Goal: Task Accomplishment & Management: Manage account settings

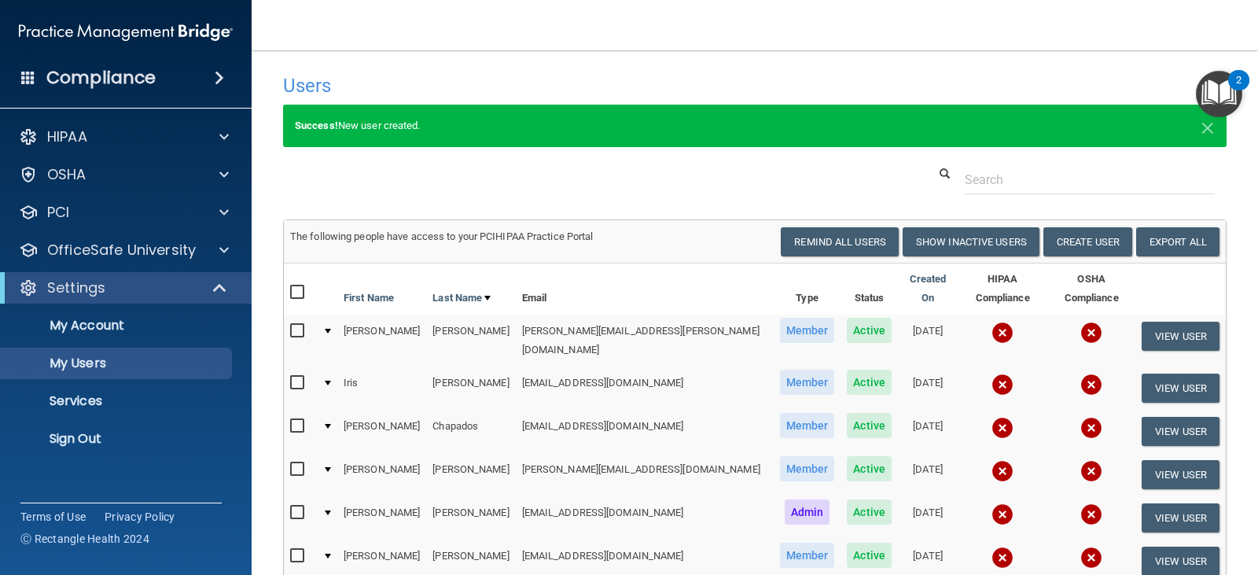
select select "20"
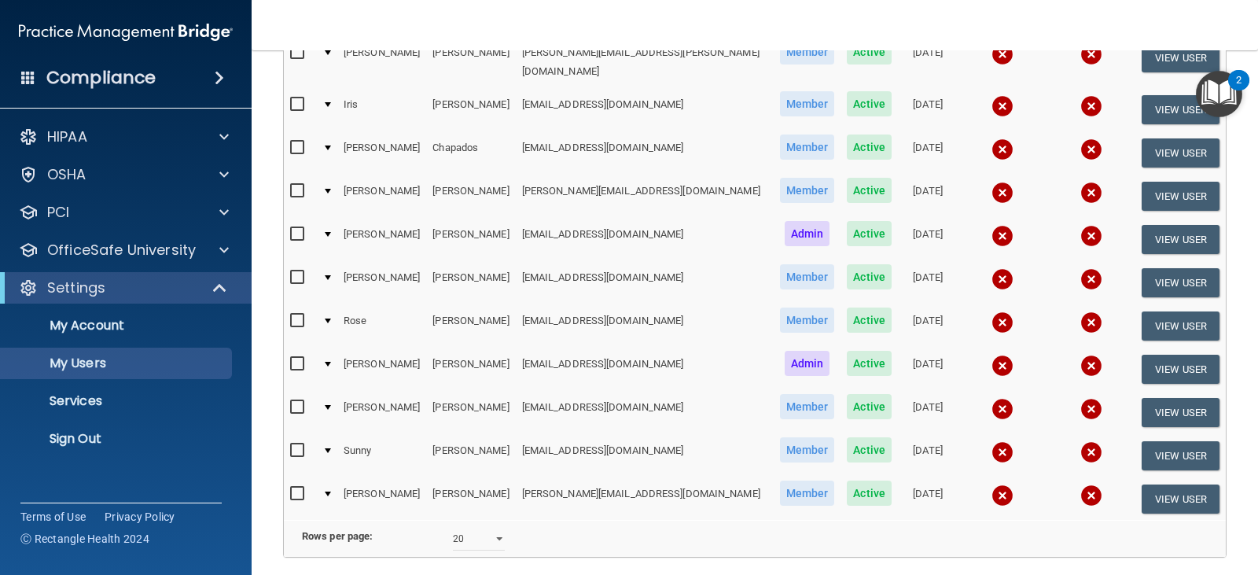
scroll to position [314, 0]
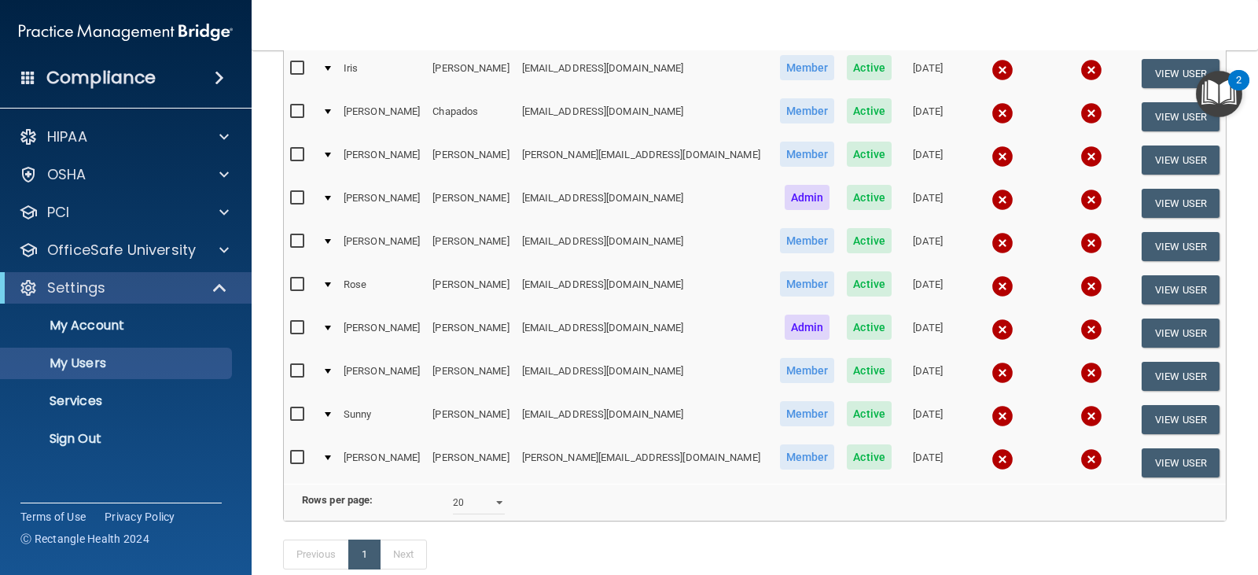
click at [302, 451] on input "checkbox" at bounding box center [299, 457] width 18 height 13
checkbox input "true"
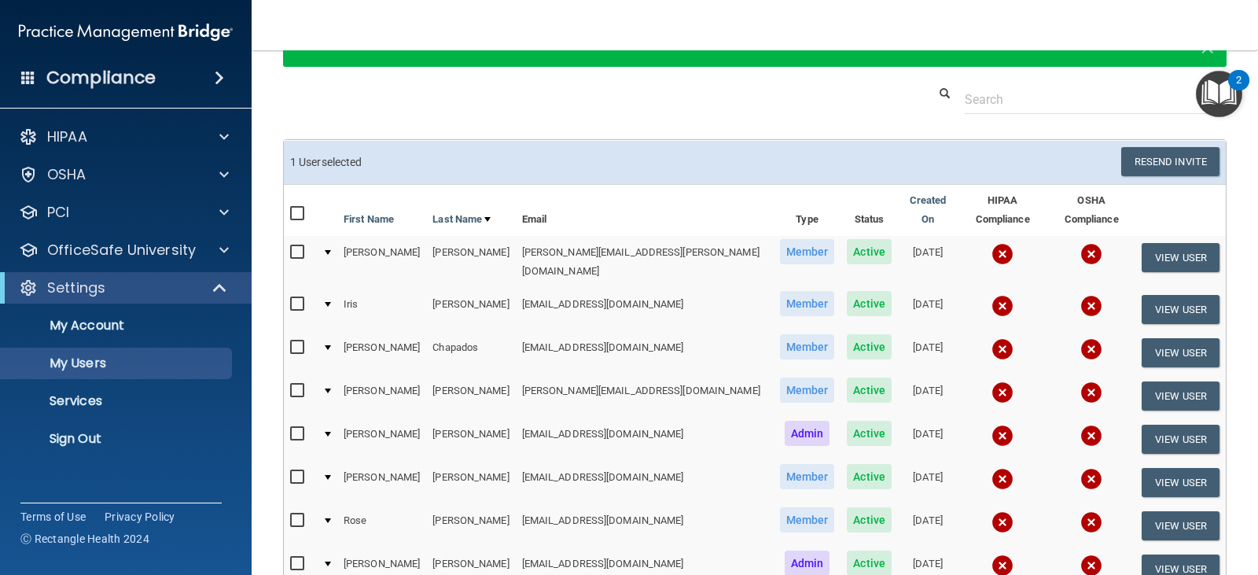
scroll to position [316, 0]
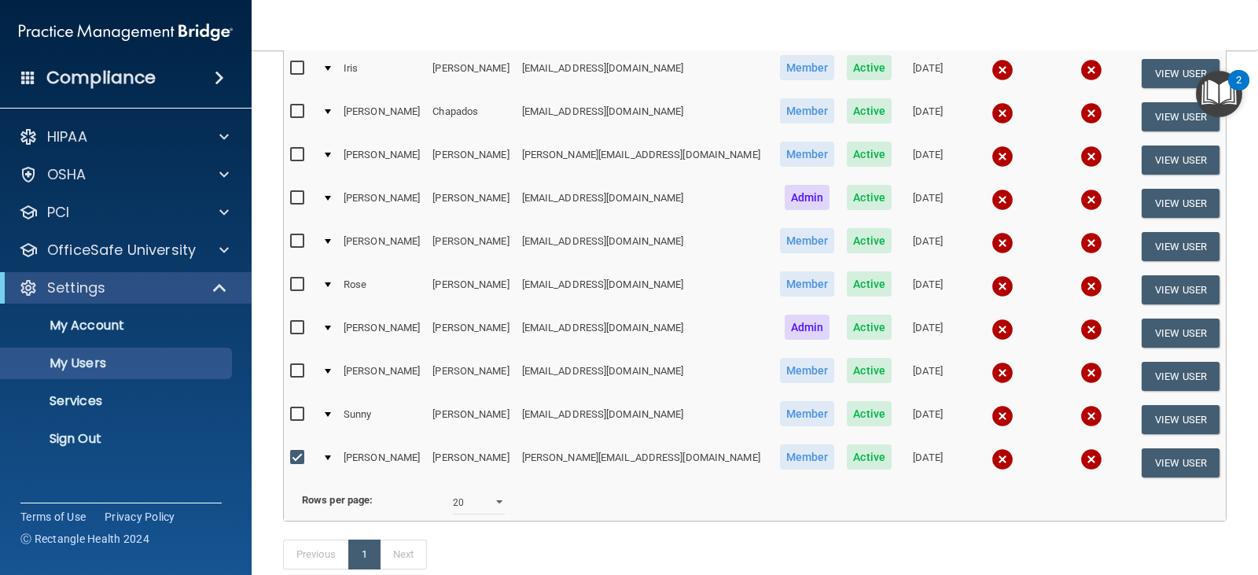
click at [991, 448] on img at bounding box center [1002, 459] width 22 height 22
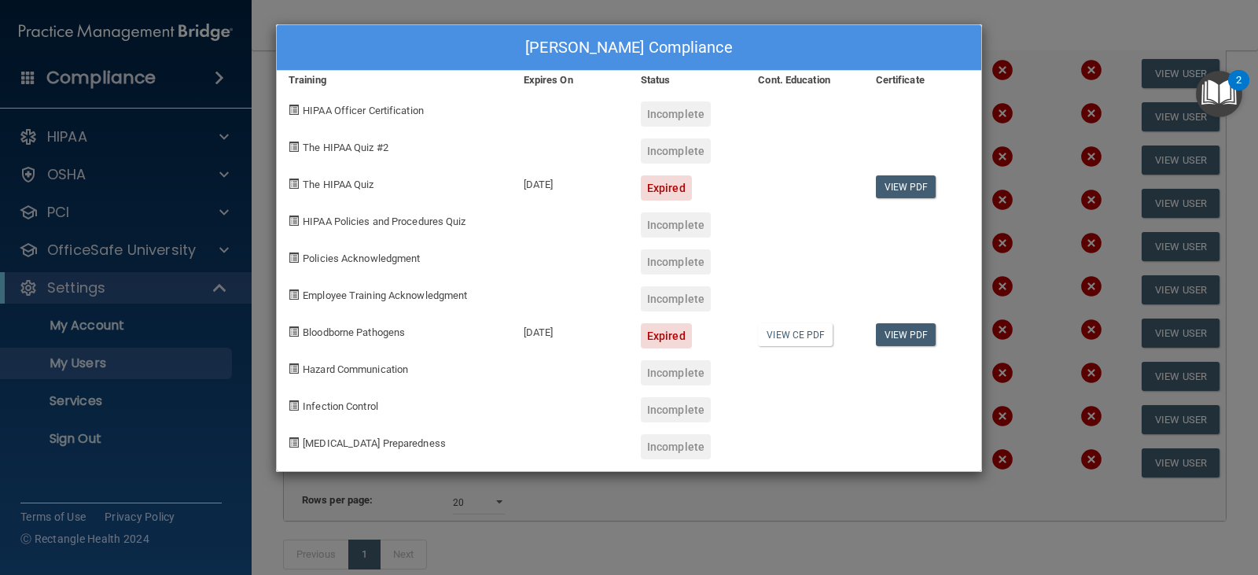
click at [1051, 88] on div "Allison Readinger's Compliance Training Expires On Status Cont. Education Certi…" at bounding box center [629, 287] width 1258 height 575
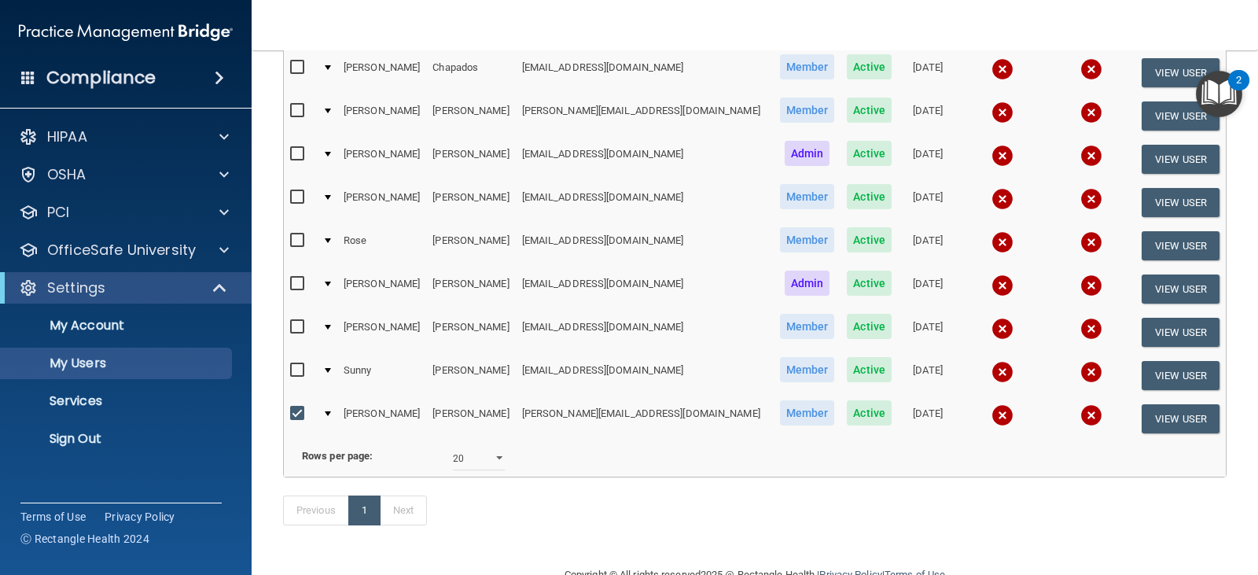
scroll to position [399, 0]
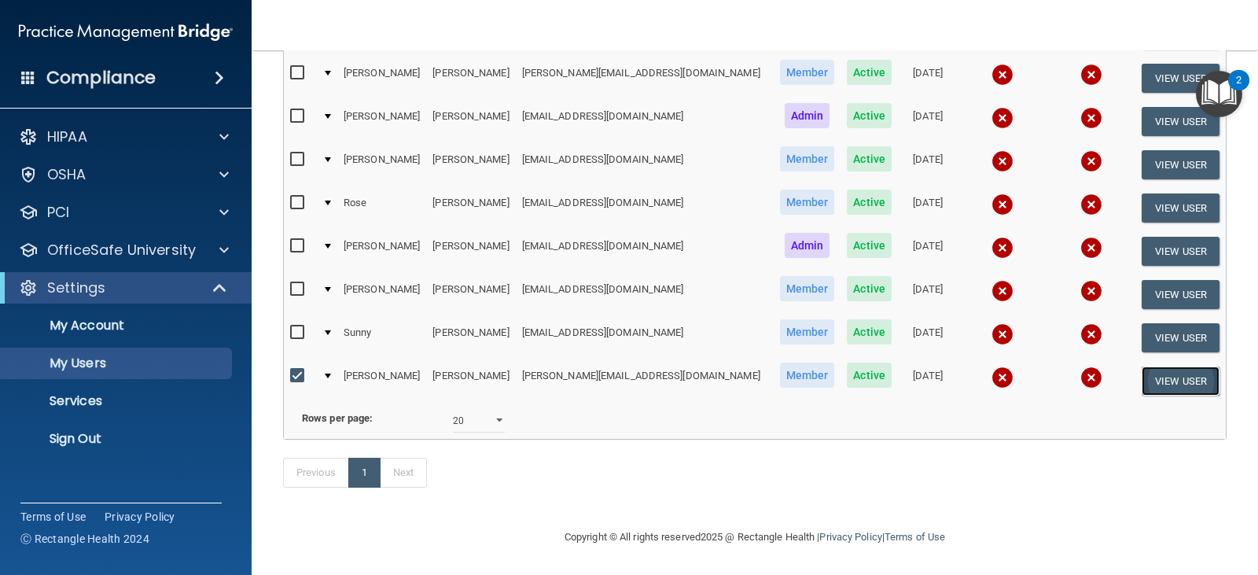
click at [1181, 366] on button "View User" at bounding box center [1180, 380] width 78 height 29
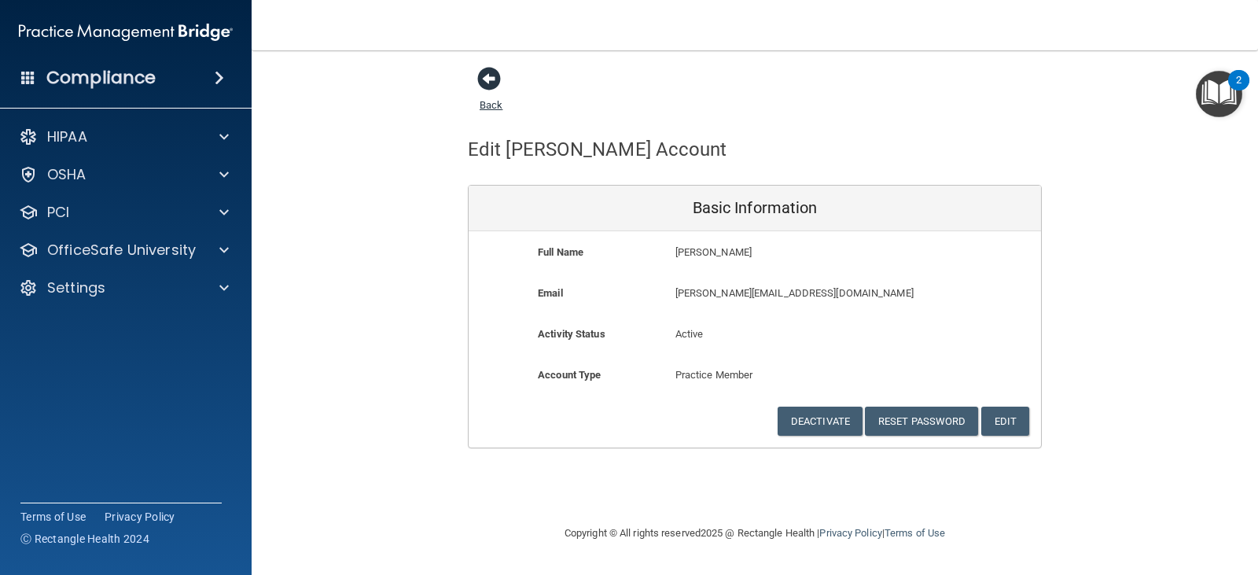
click at [486, 77] on span at bounding box center [489, 79] width 24 height 24
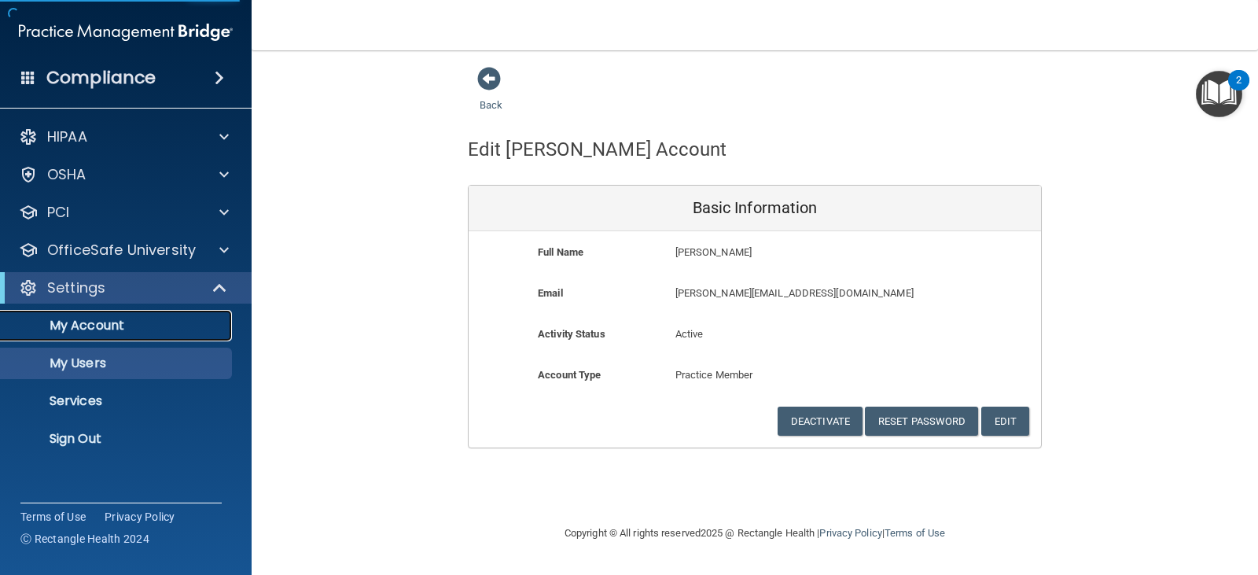
click at [131, 327] on p "My Account" at bounding box center [117, 326] width 215 height 16
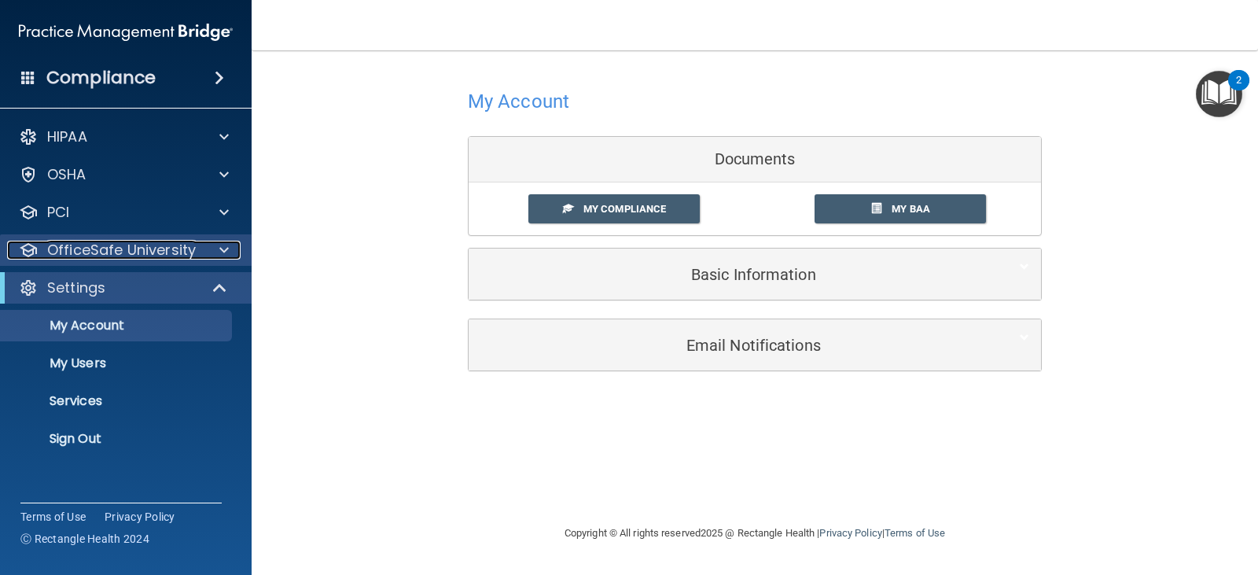
click at [152, 256] on p "OfficeSafe University" at bounding box center [121, 250] width 149 height 19
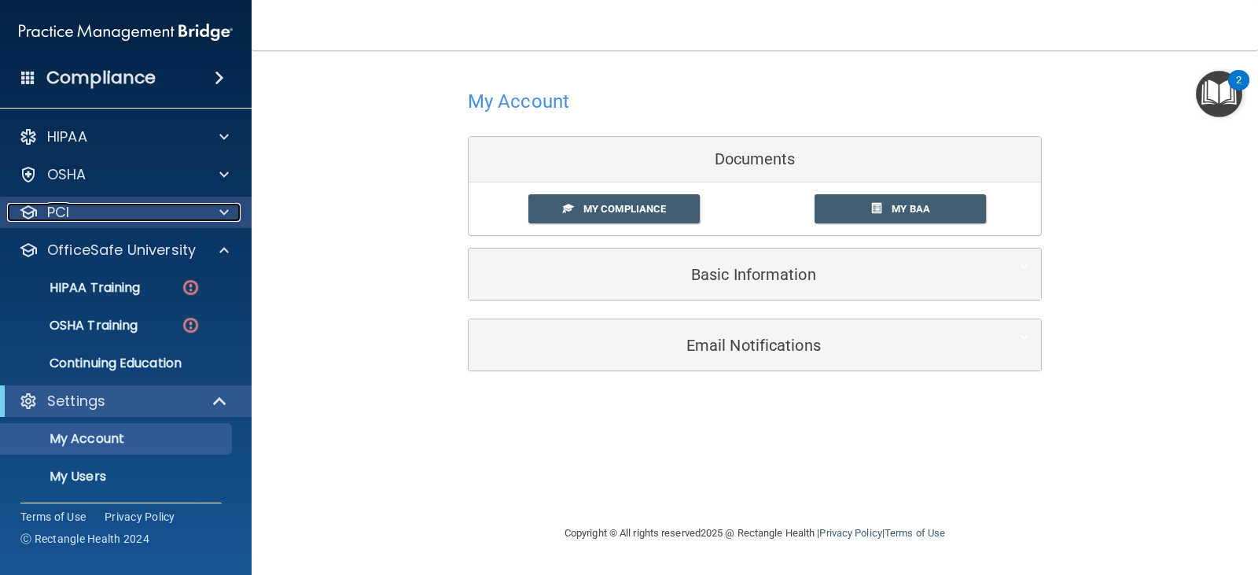
click at [75, 215] on div "PCI" at bounding box center [104, 212] width 195 height 19
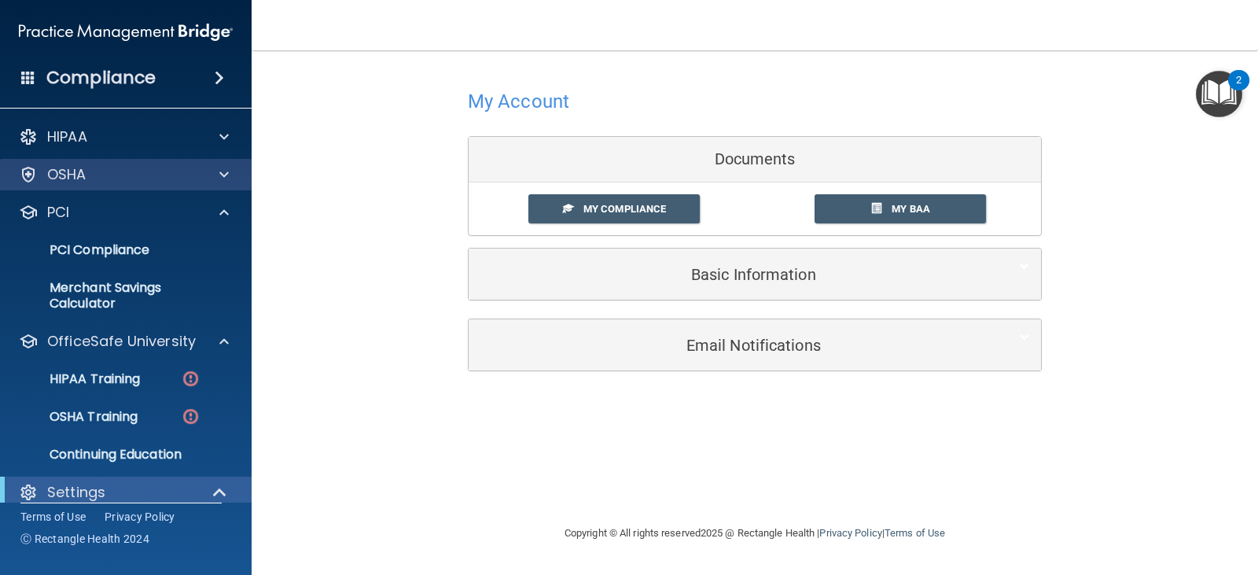
click at [101, 186] on div "OSHA" at bounding box center [126, 174] width 252 height 31
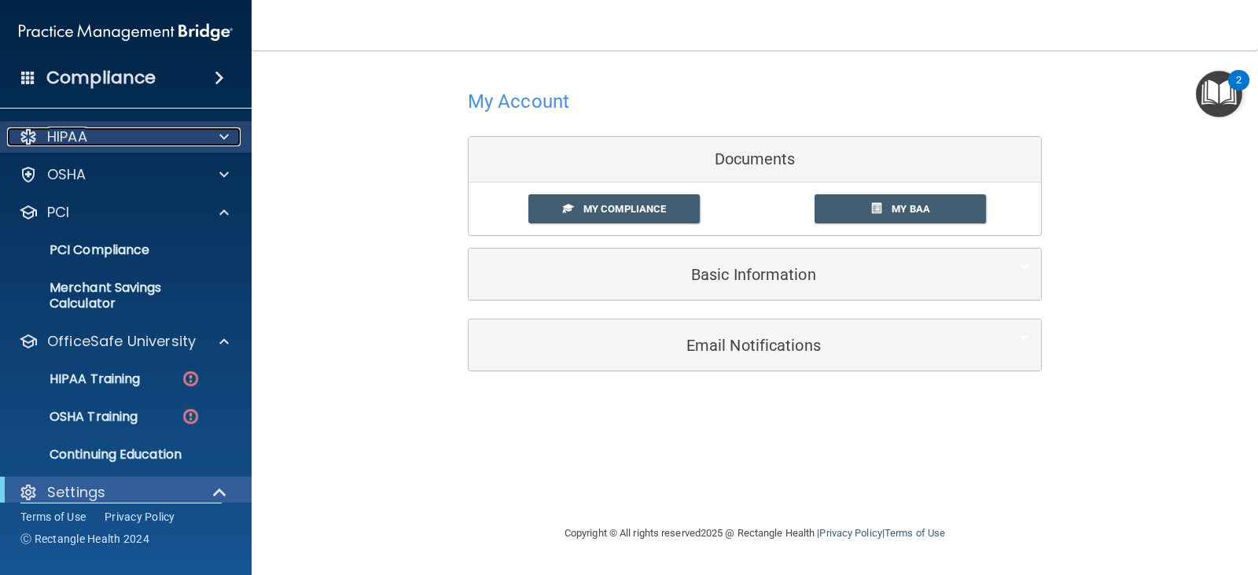
click at [144, 138] on div "HIPAA" at bounding box center [104, 136] width 195 height 19
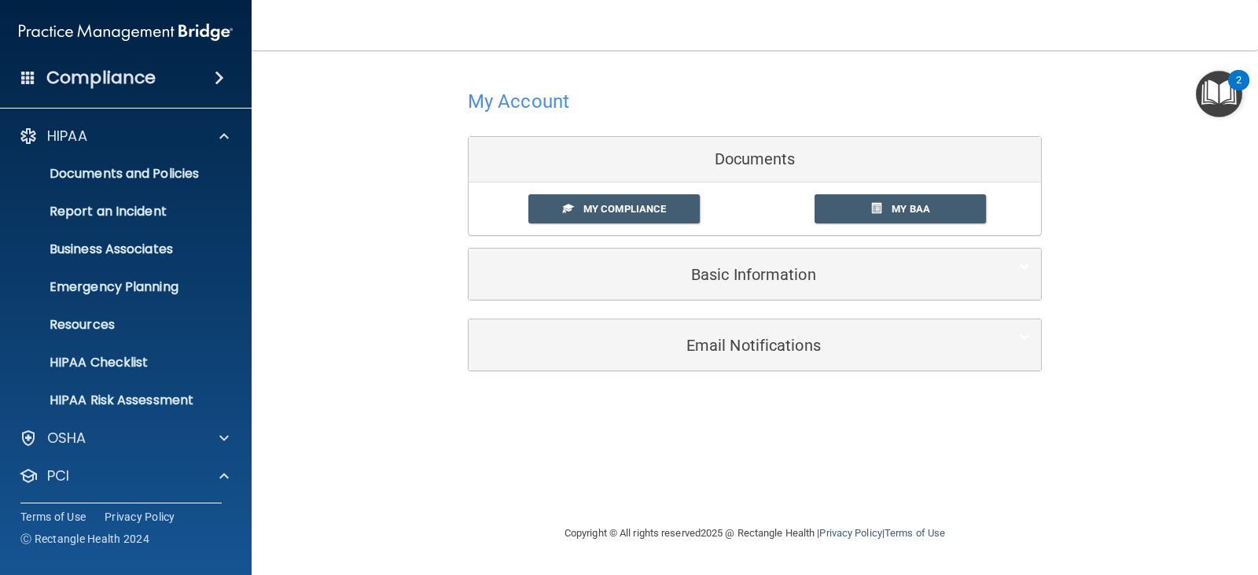
click at [135, 344] on ul "Documents and Policies Report an Incident Business Associates Emergency Plannin…" at bounding box center [126, 284] width 285 height 264
click at [141, 339] on link "Resources" at bounding box center [108, 324] width 248 height 31
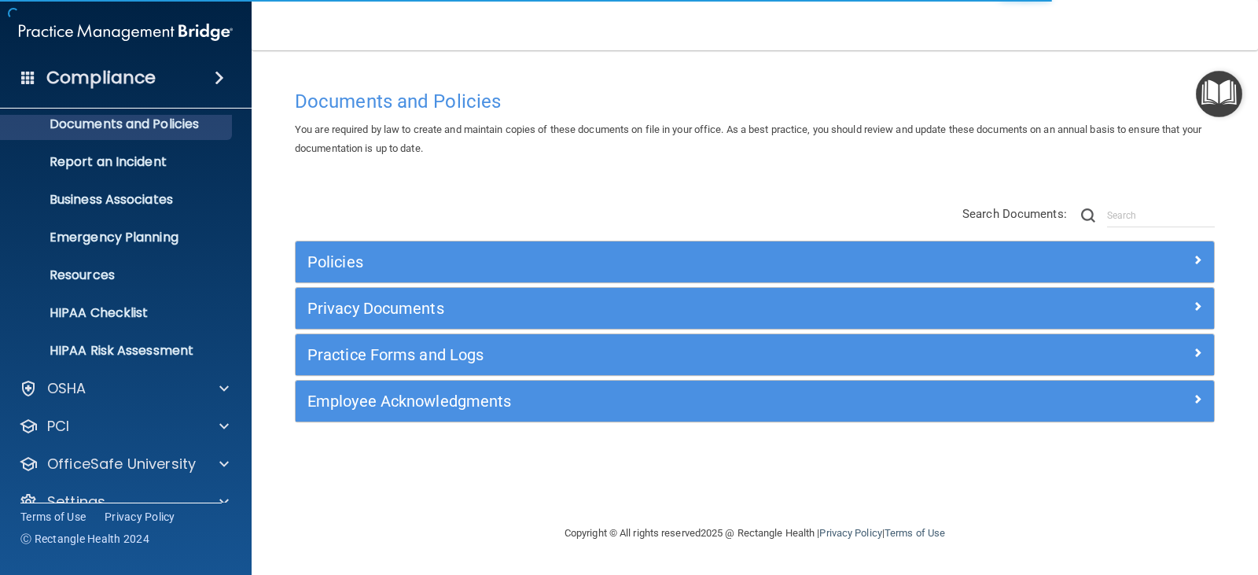
scroll to position [78, 0]
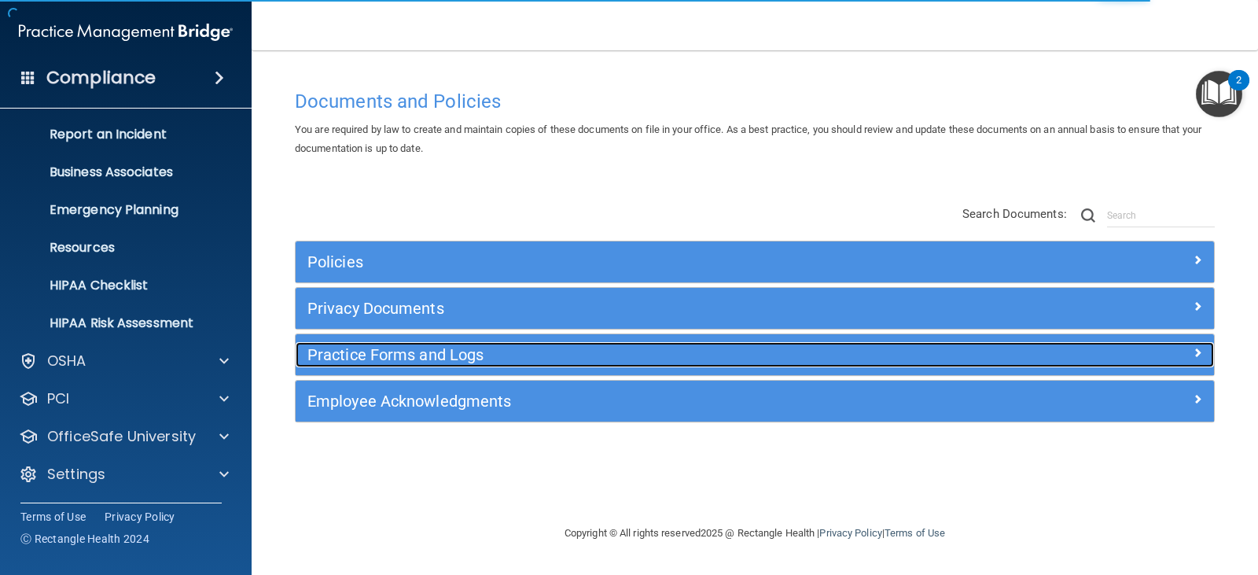
click at [424, 355] on h5 "Practice Forms and Logs" at bounding box center [639, 354] width 665 height 17
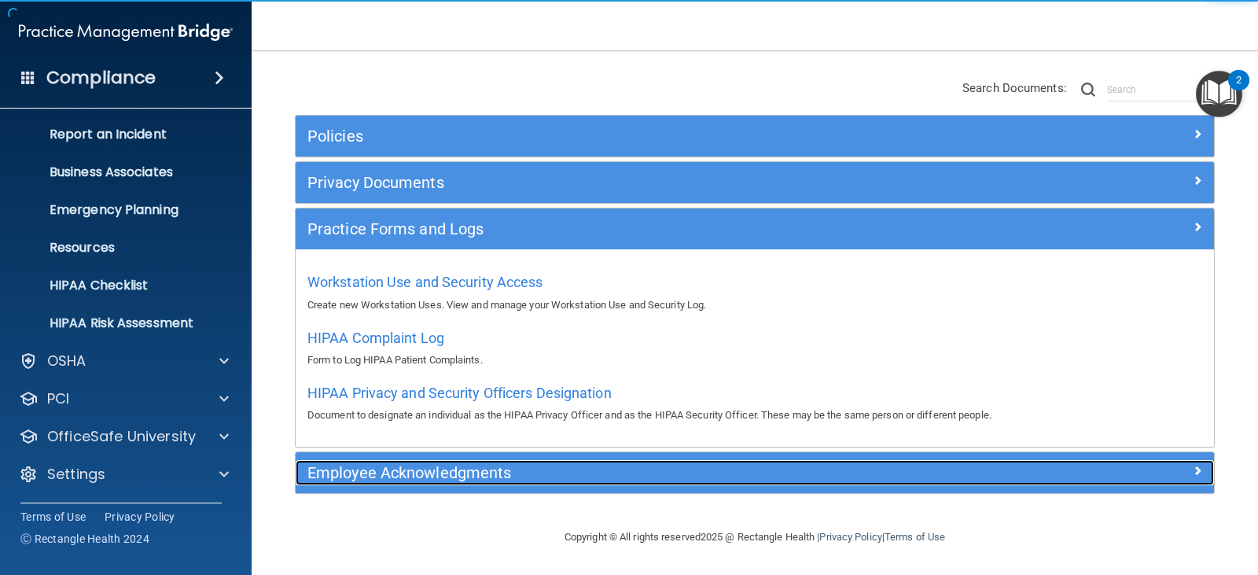
click at [373, 465] on h5 "Employee Acknowledgments" at bounding box center [639, 472] width 665 height 17
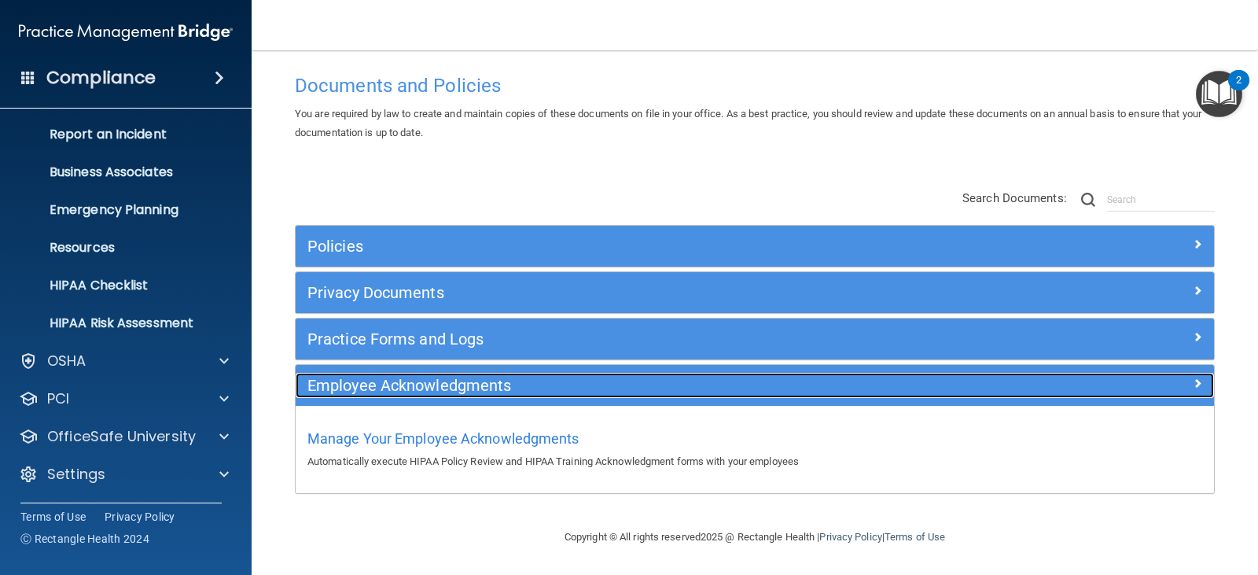
scroll to position [16, 0]
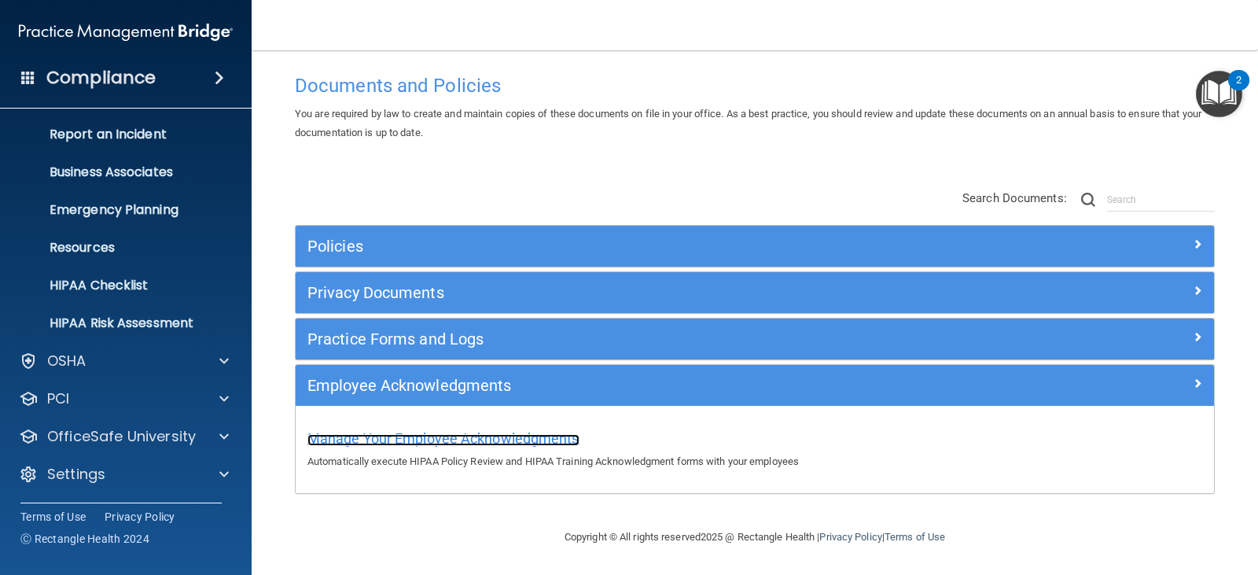
click at [503, 435] on span "Manage Your Employee Acknowledgments" at bounding box center [443, 438] width 272 height 17
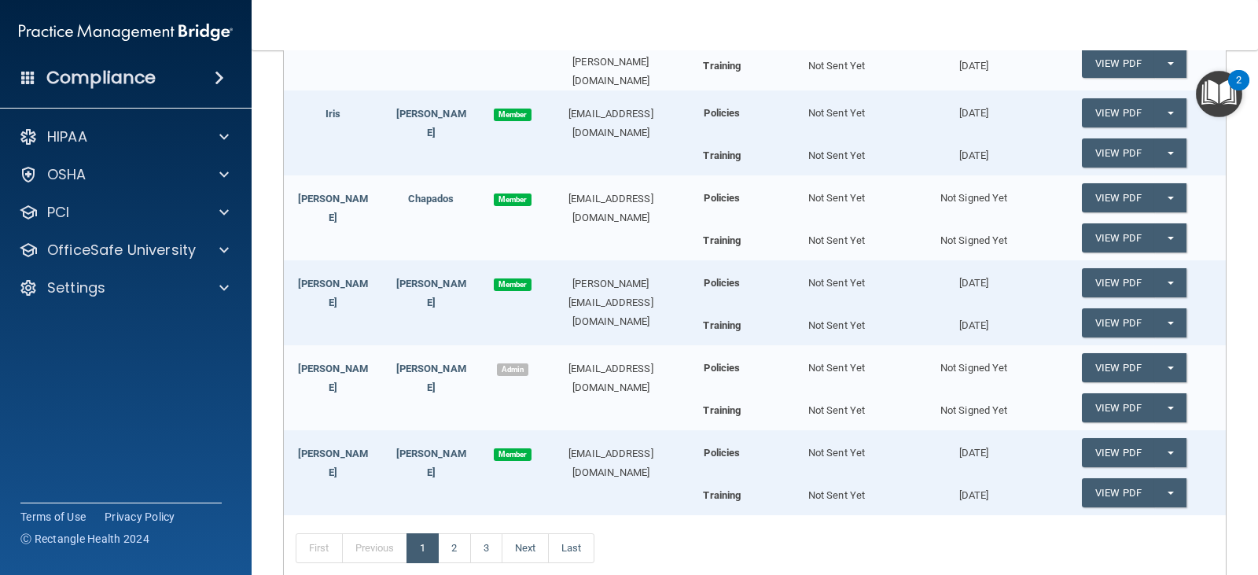
scroll to position [472, 0]
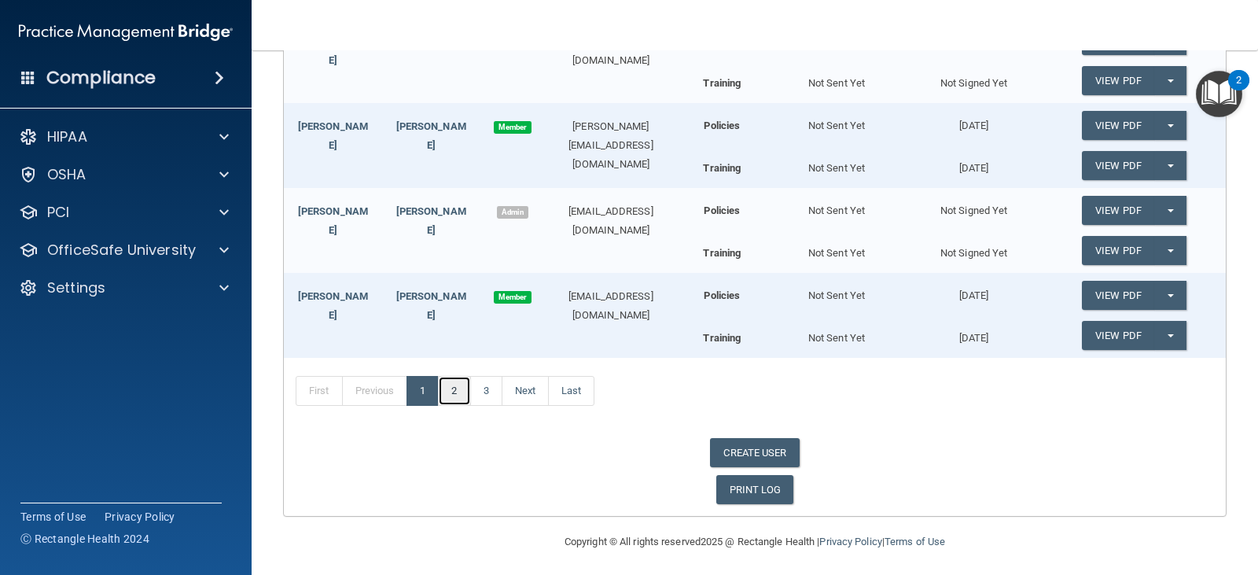
click at [454, 379] on link "2" at bounding box center [454, 391] width 32 height 30
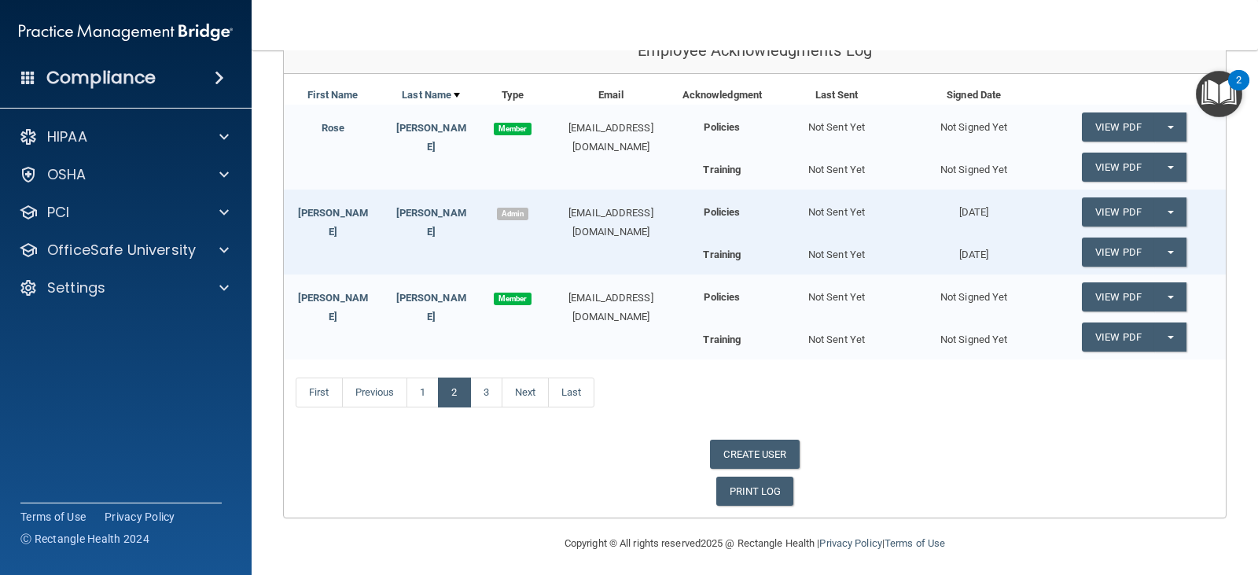
scroll to position [217, 0]
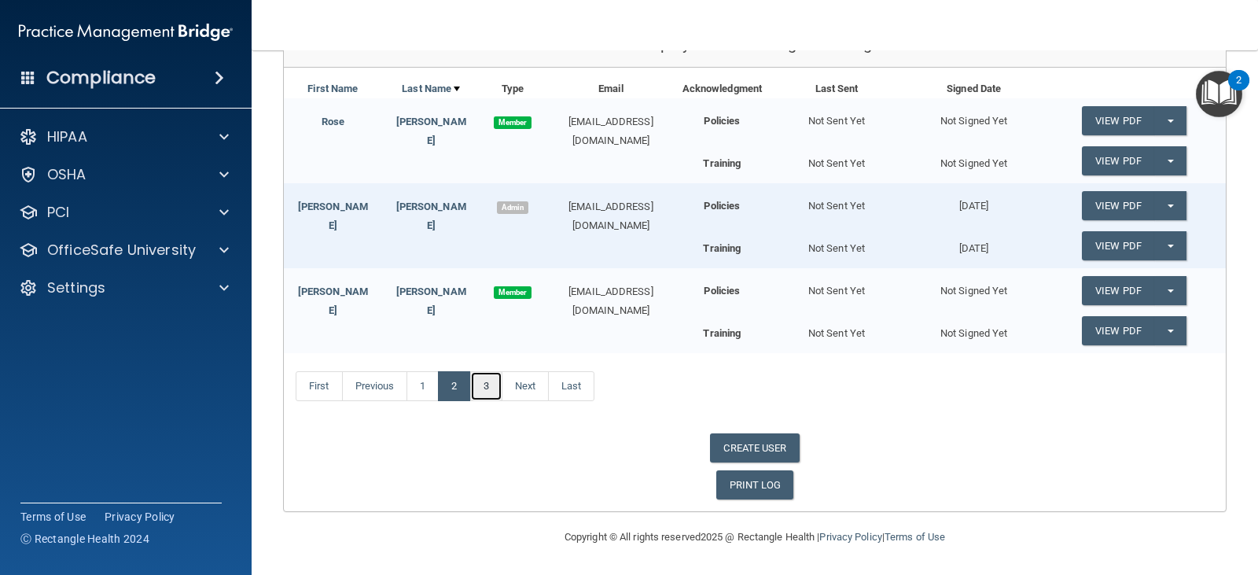
click at [498, 389] on link "3" at bounding box center [486, 386] width 32 height 30
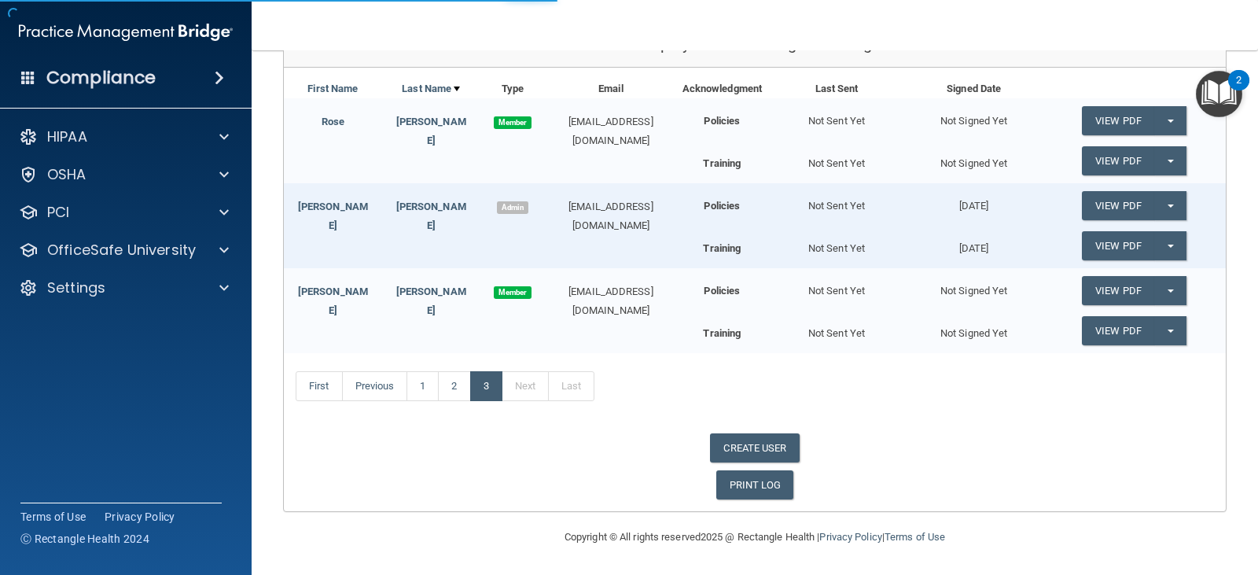
scroll to position [132, 0]
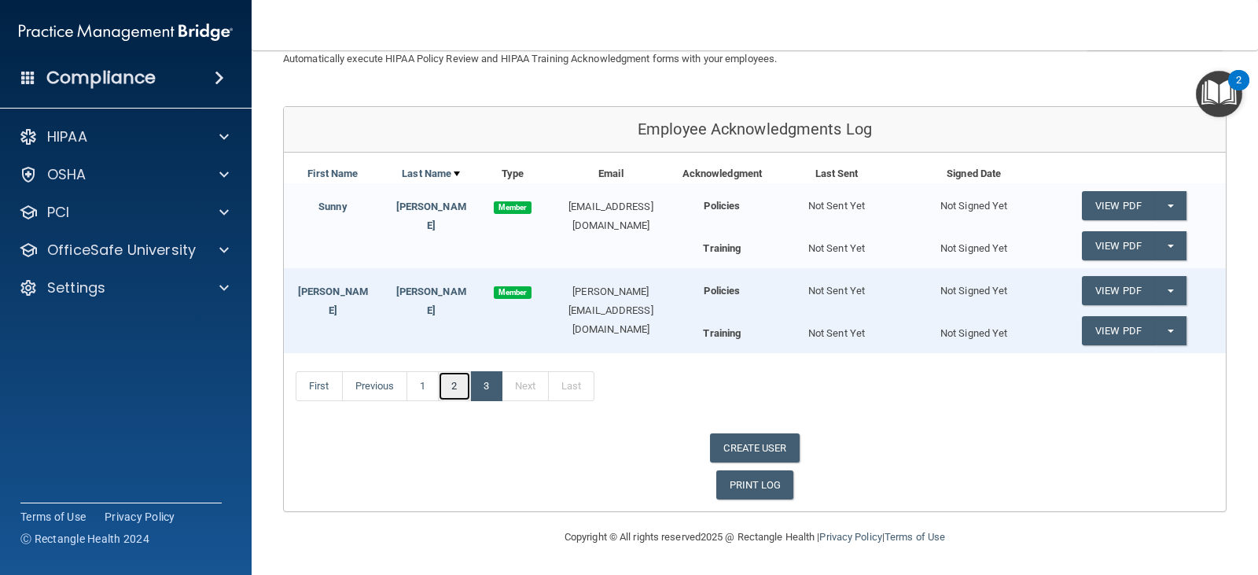
click at [461, 391] on link "2" at bounding box center [454, 386] width 32 height 30
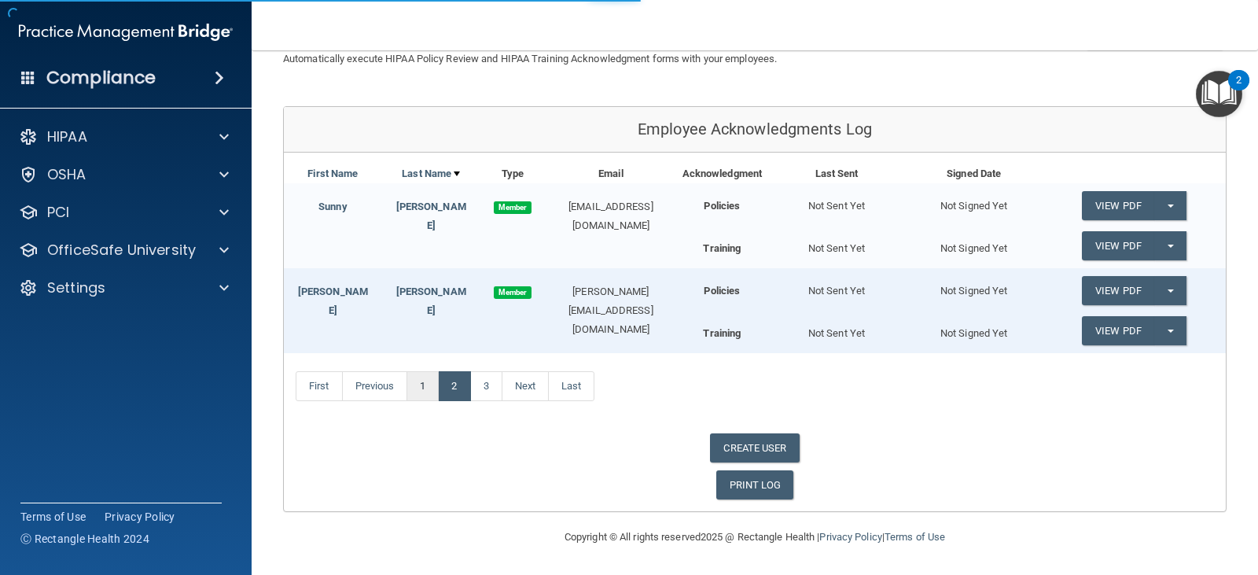
scroll to position [217, 0]
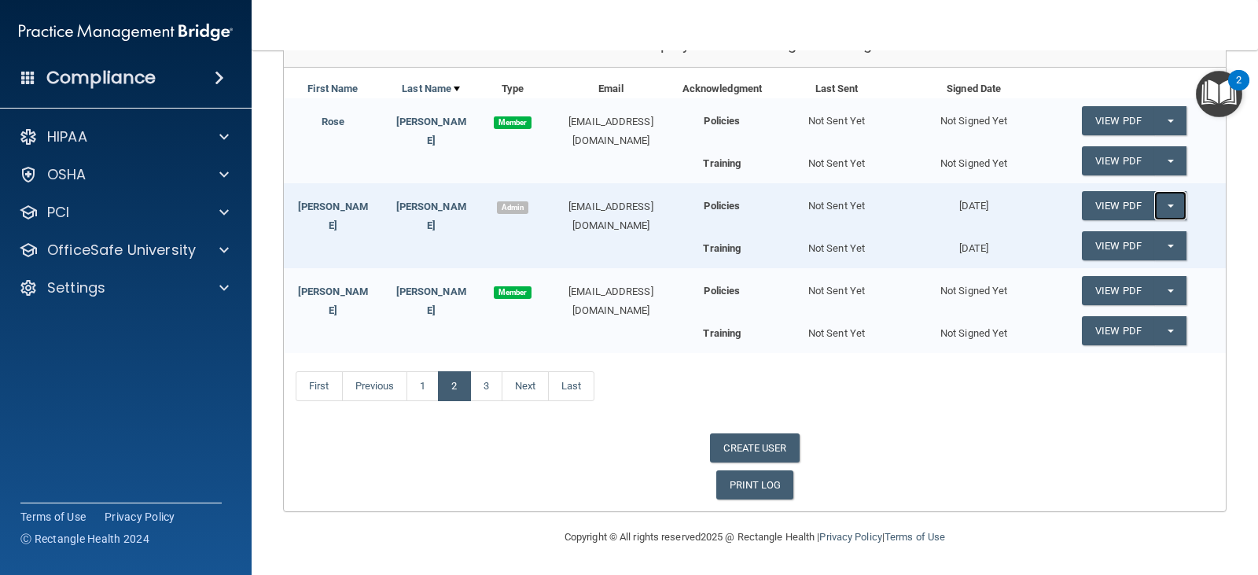
click at [1167, 211] on button "Split button!" at bounding box center [1170, 205] width 32 height 29
click at [1157, 233] on link "Update Acknowledgment" at bounding box center [1154, 238] width 145 height 24
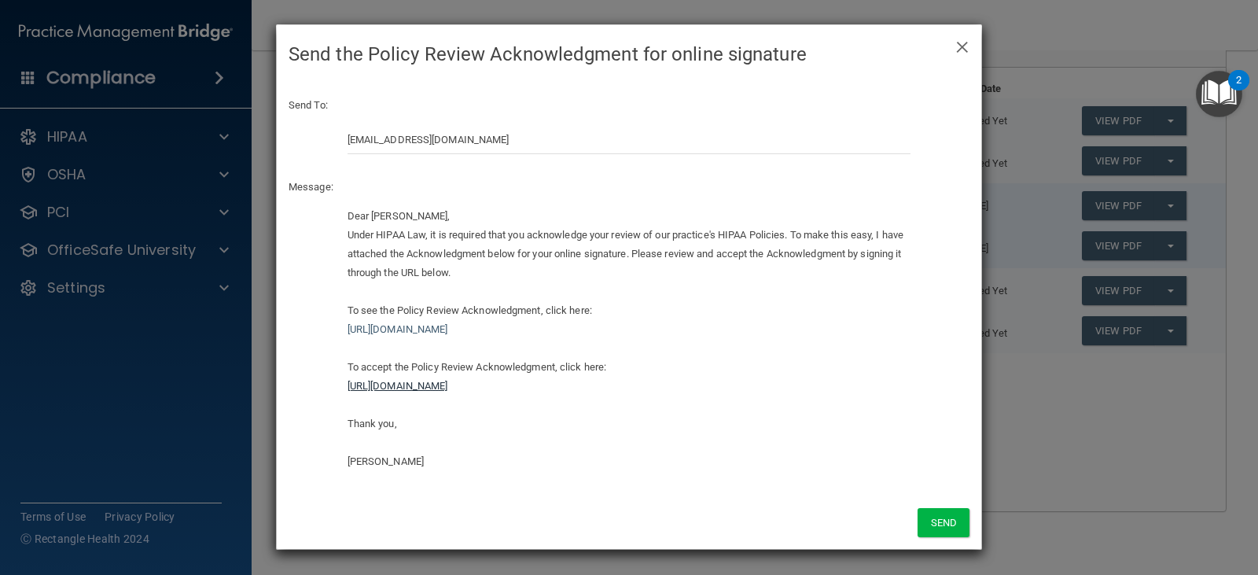
click at [448, 384] on link "[URL][DOMAIN_NAME]" at bounding box center [397, 386] width 101 height 12
click at [448, 328] on link "[URL][DOMAIN_NAME]" at bounding box center [397, 329] width 101 height 12
click at [448, 332] on link "[URL][DOMAIN_NAME]" at bounding box center [397, 329] width 101 height 12
click at [961, 38] on span "×" at bounding box center [962, 44] width 14 height 31
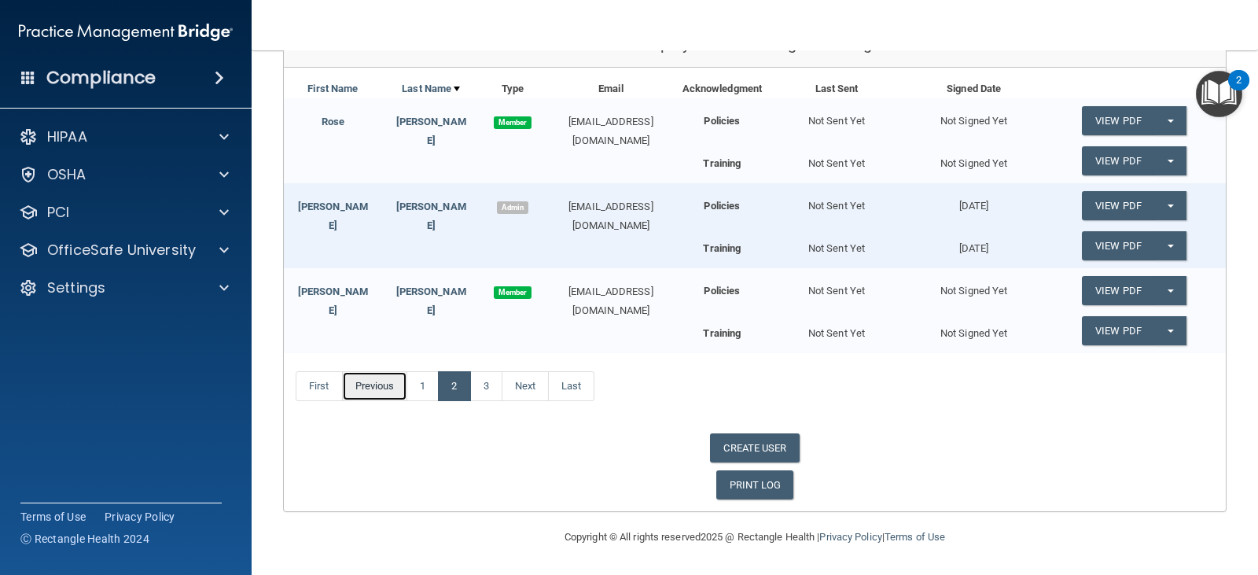
click at [406, 384] on link "Previous" at bounding box center [375, 386] width 66 height 30
click at [419, 385] on link "1" at bounding box center [422, 386] width 32 height 30
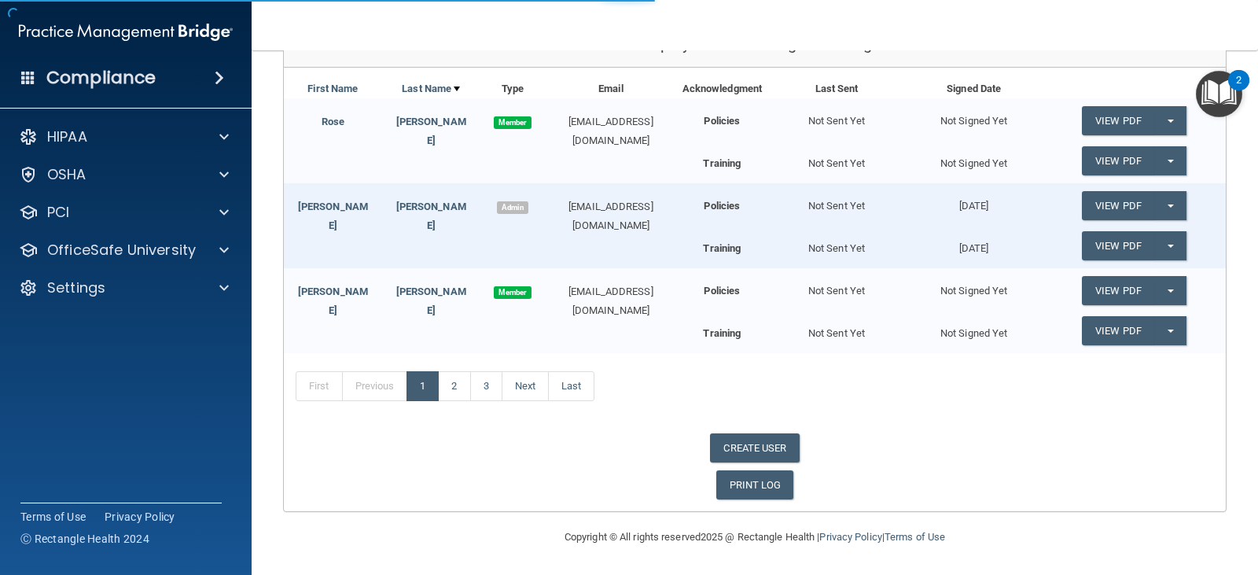
scroll to position [472, 0]
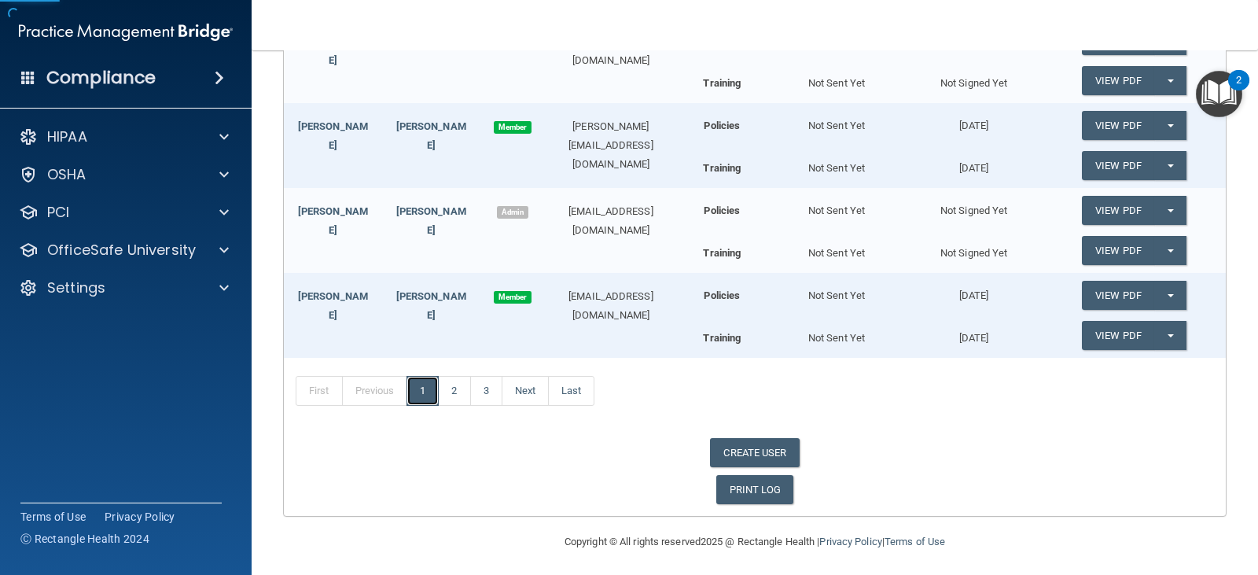
click at [427, 391] on link "1" at bounding box center [422, 391] width 32 height 30
click at [100, 223] on div "PCI" at bounding box center [126, 212] width 252 height 31
click at [217, 72] on span at bounding box center [219, 77] width 9 height 19
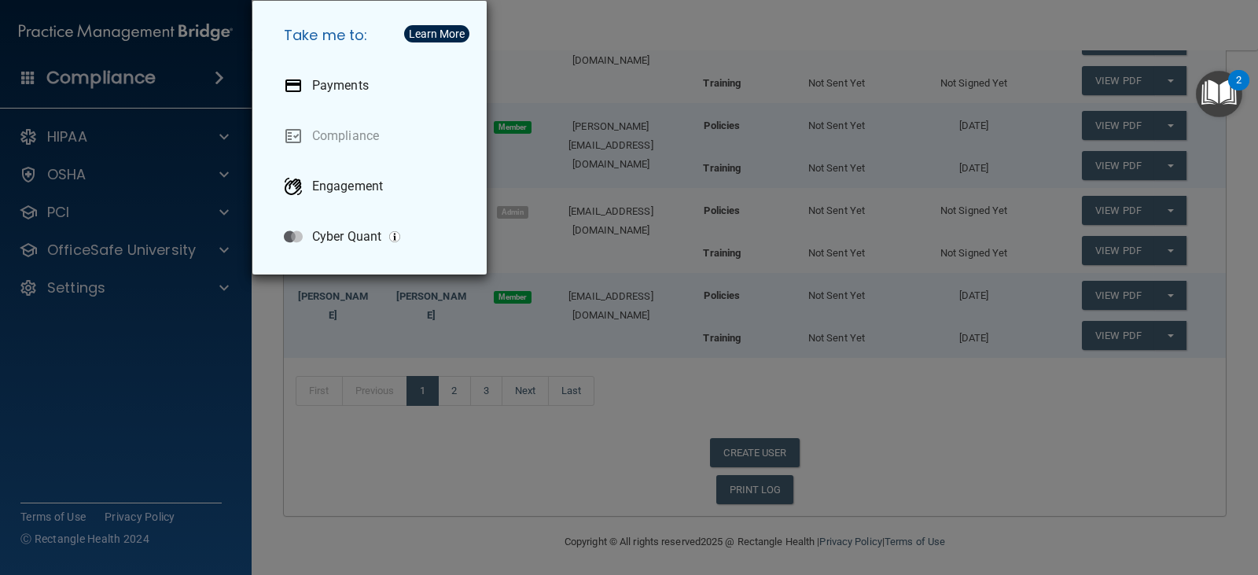
click at [146, 340] on div "Take me to: Payments Compliance Engagement Cyber Quant" at bounding box center [629, 287] width 1258 height 575
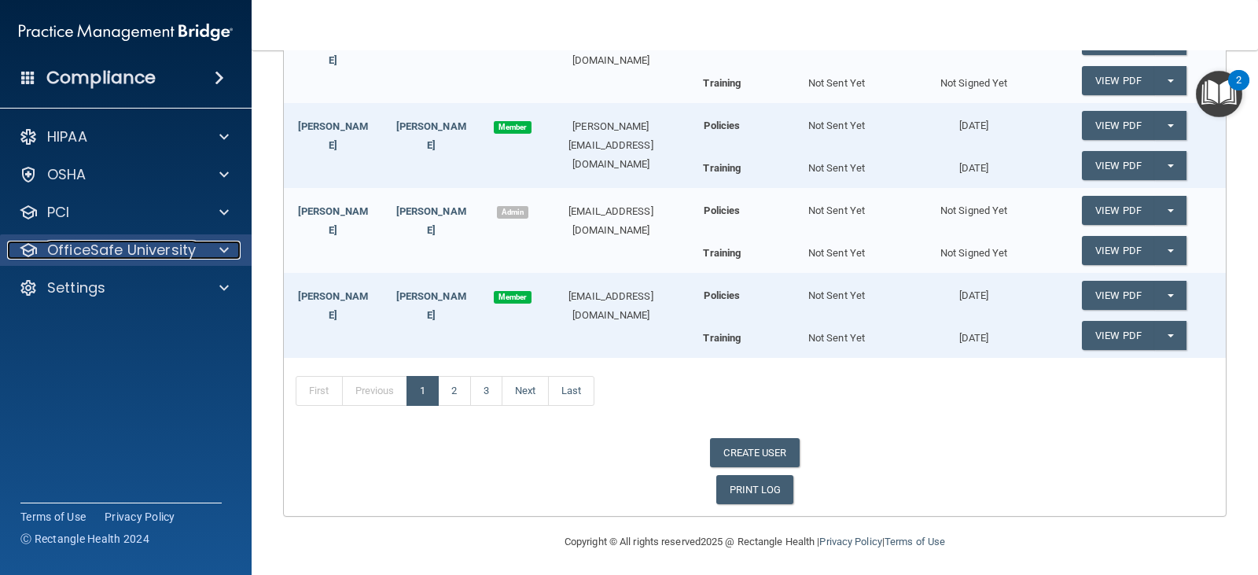
click at [102, 245] on p "OfficeSafe University" at bounding box center [121, 250] width 149 height 19
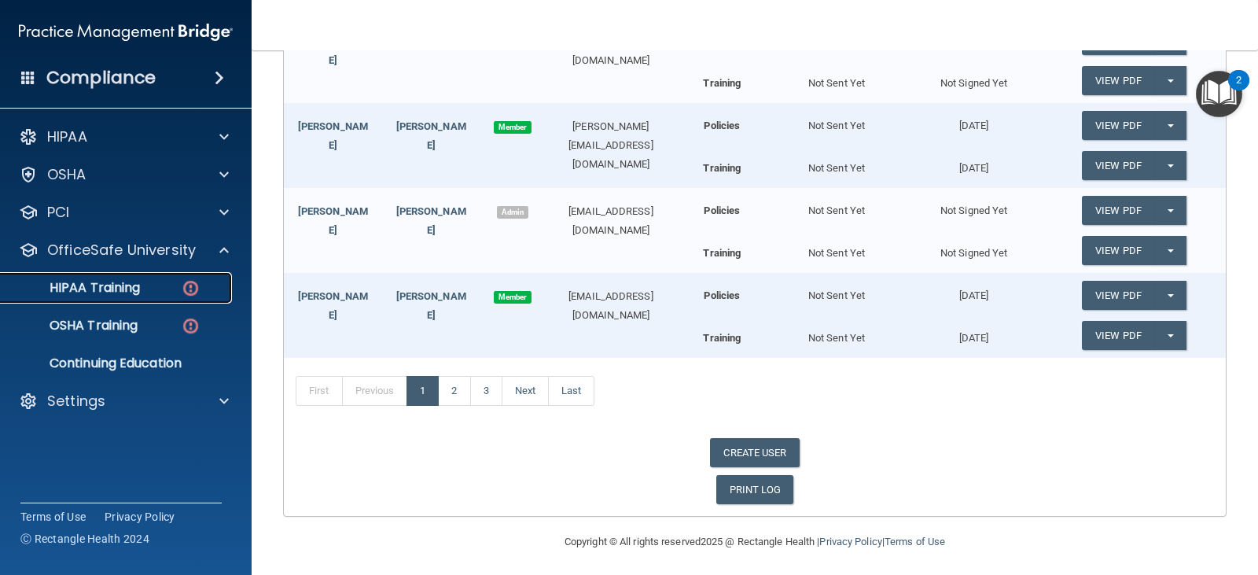
click at [110, 282] on p "HIPAA Training" at bounding box center [75, 288] width 130 height 16
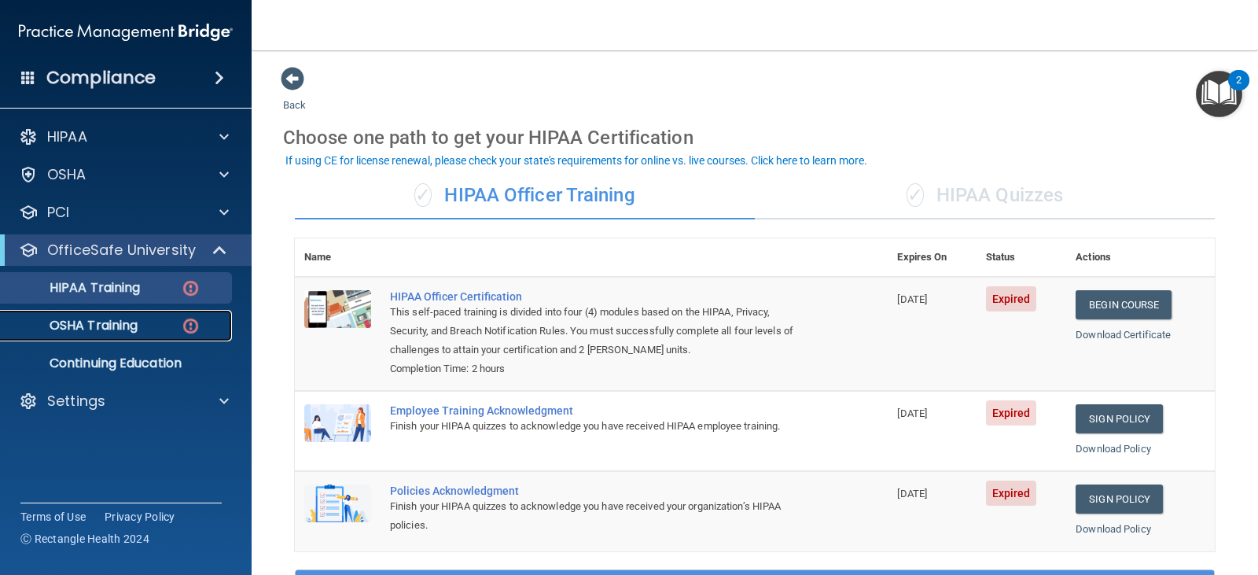
click at [119, 325] on p "OSHA Training" at bounding box center [73, 326] width 127 height 16
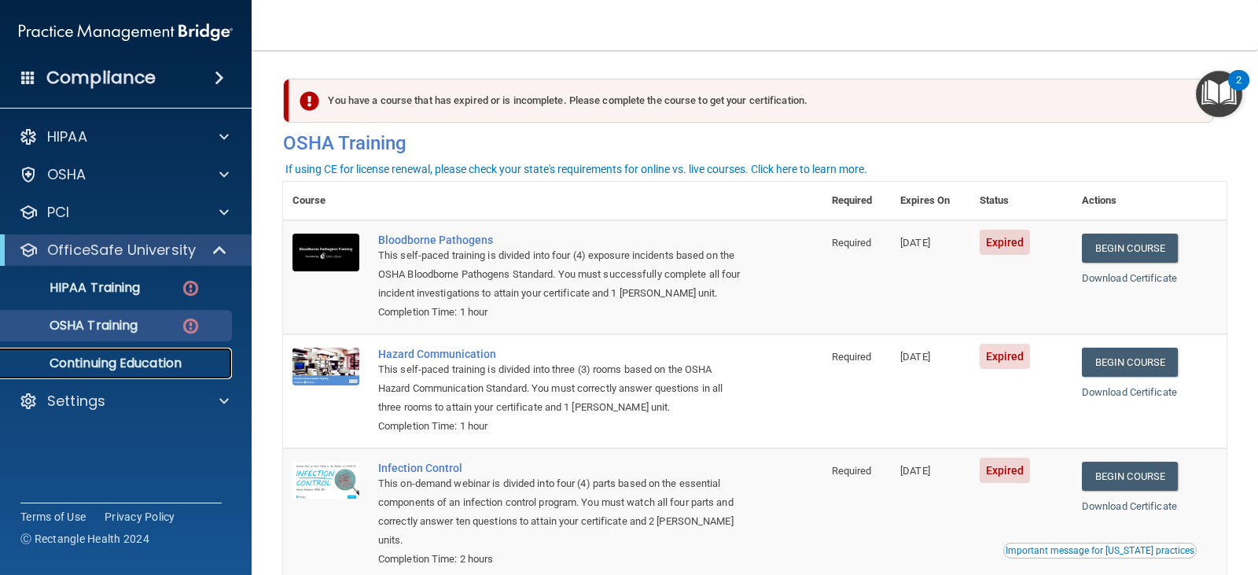
click at [134, 367] on p "Continuing Education" at bounding box center [117, 363] width 215 height 16
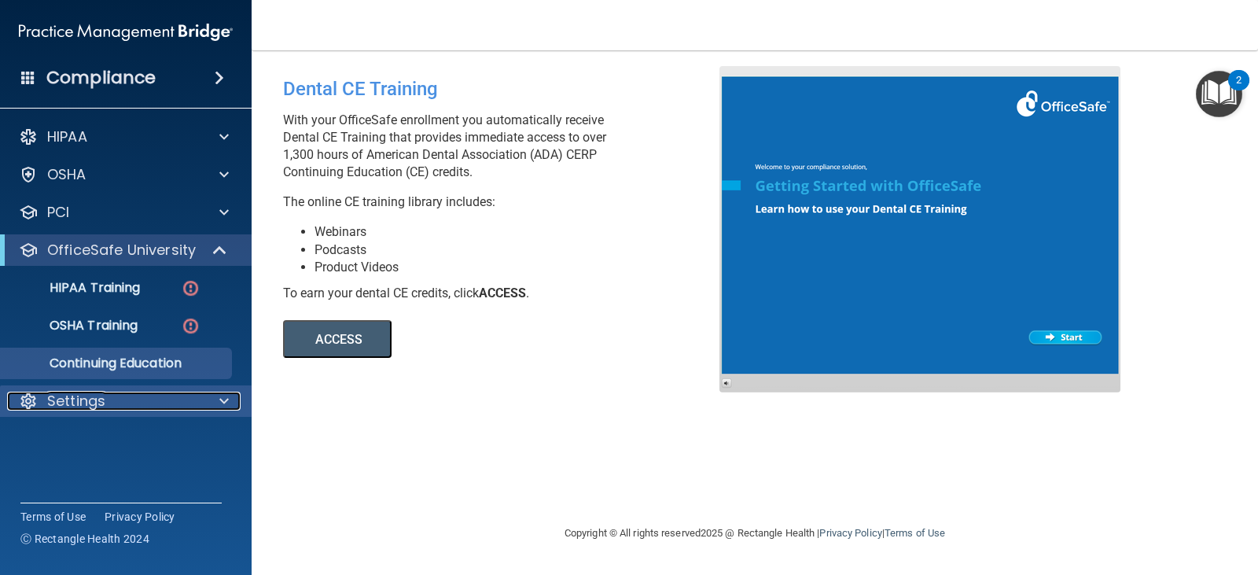
click at [119, 396] on div "Settings" at bounding box center [104, 400] width 195 height 19
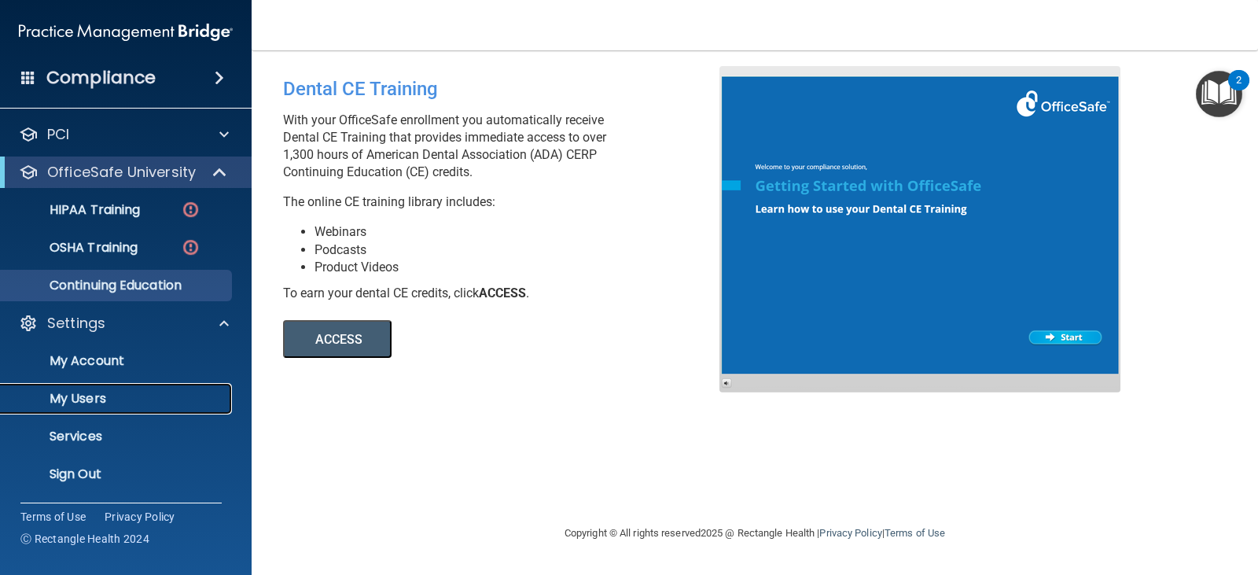
click at [94, 385] on link "My Users" at bounding box center [108, 398] width 248 height 31
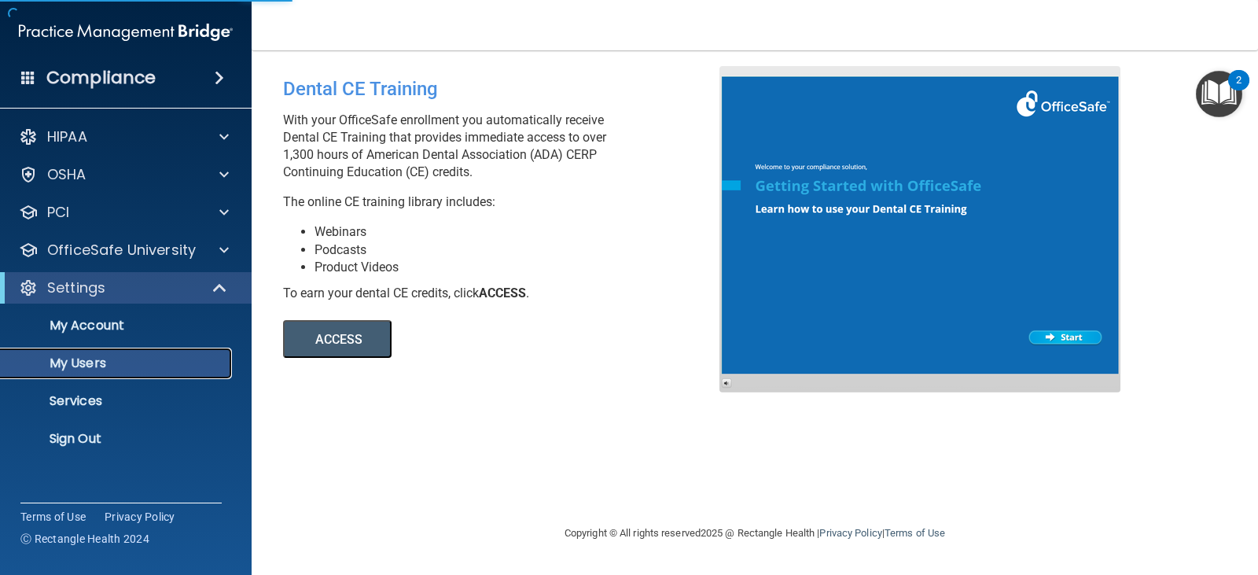
select select "20"
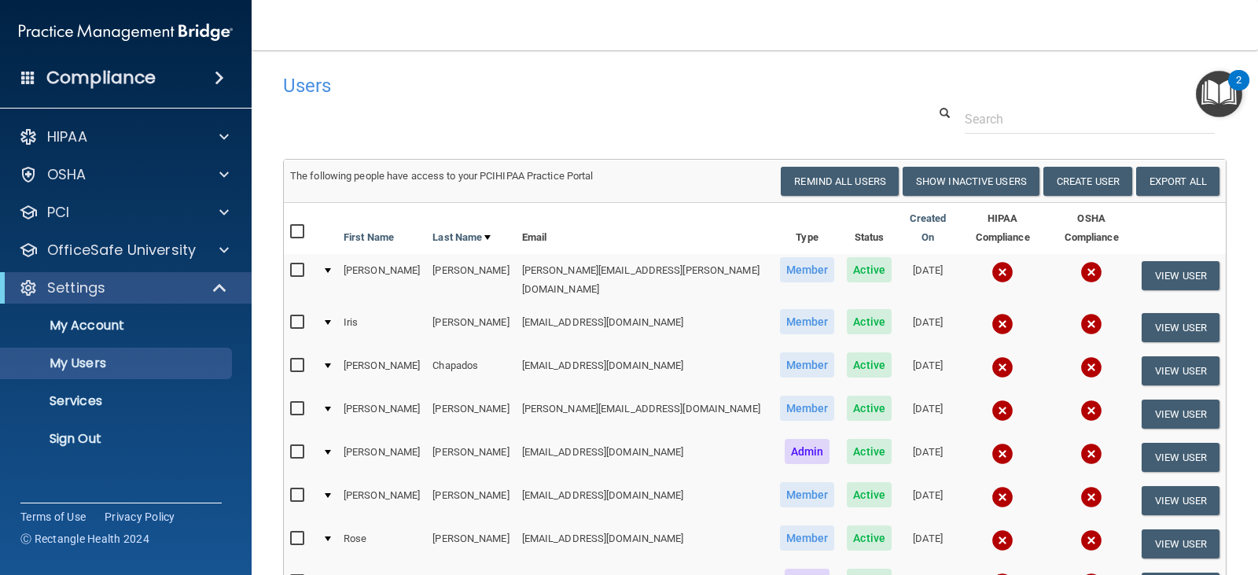
click at [297, 264] on input "checkbox" at bounding box center [299, 270] width 18 height 13
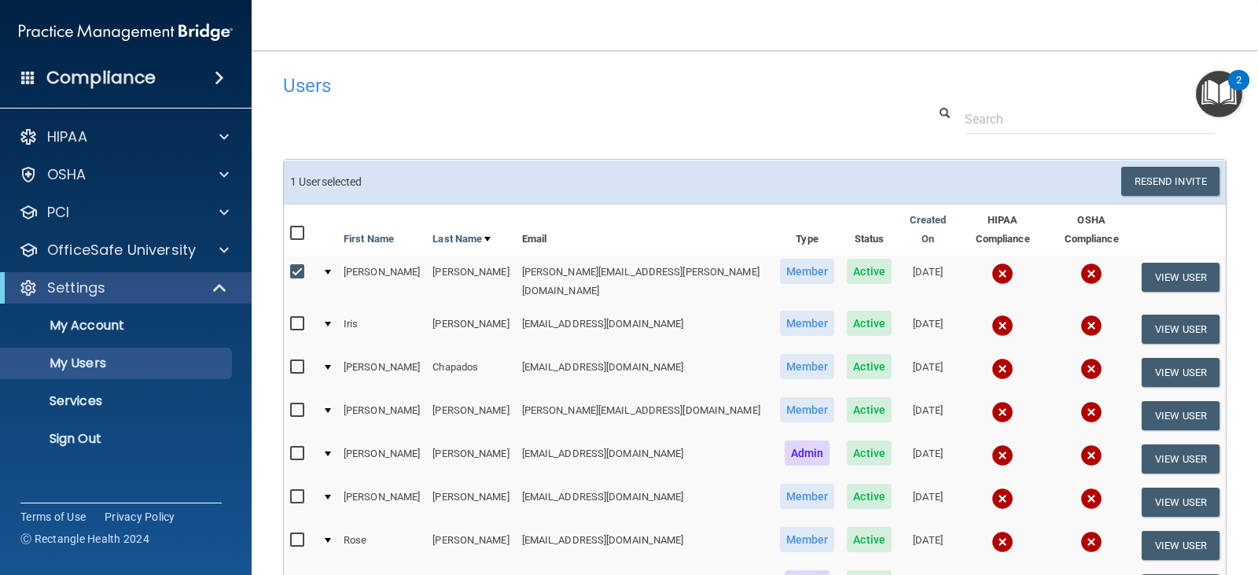
click at [303, 266] on input "checkbox" at bounding box center [299, 272] width 18 height 13
checkbox input "false"
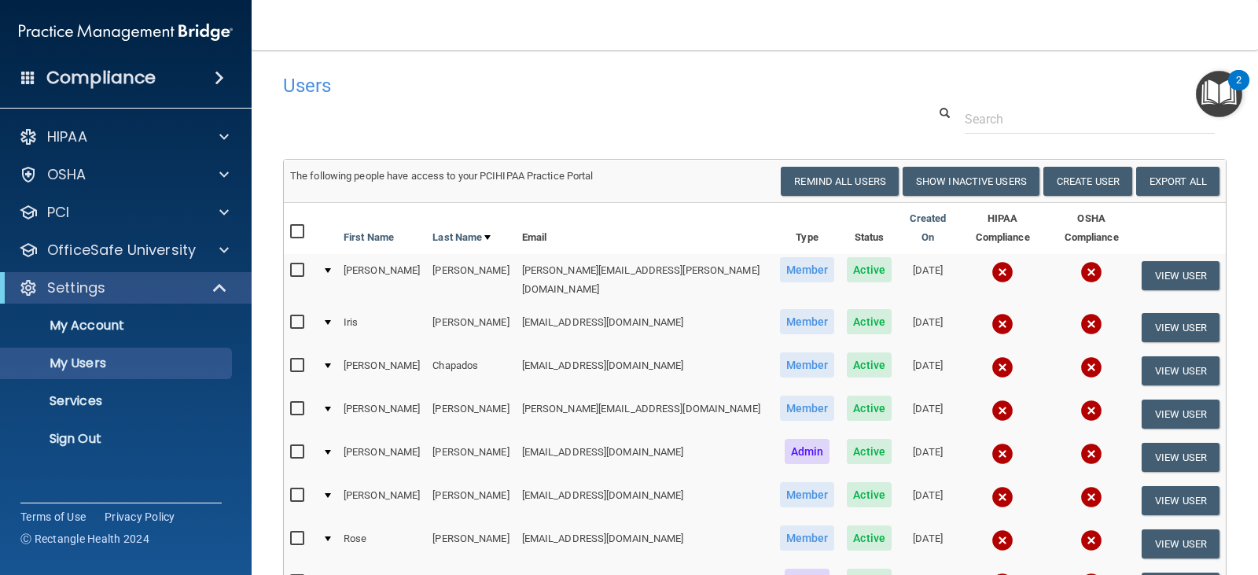
click at [991, 261] on img at bounding box center [1002, 272] width 22 height 22
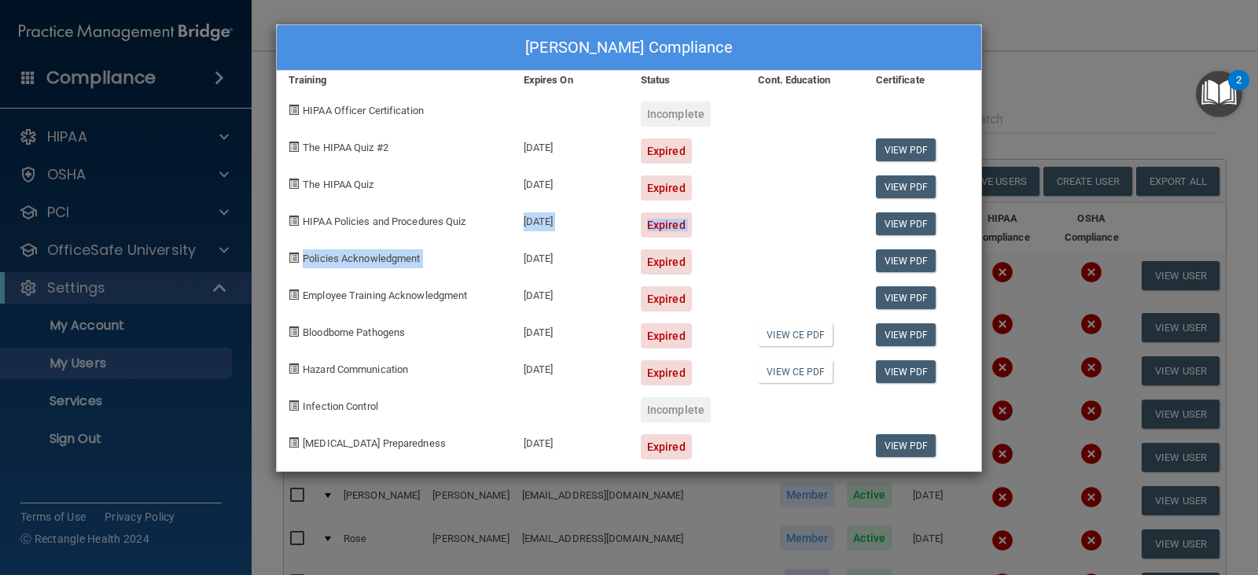
drag, startPoint x: 514, startPoint y: 270, endPoint x: 585, endPoint y: 311, distance: 82.1
click at [515, 270] on div "[PERSON_NAME] Compliance Training Expires On Status Cont. Education Certificate…" at bounding box center [629, 247] width 706 height 447
click at [1128, 64] on div "[PERSON_NAME] Compliance Training Expires On Status Cont. Education Certificate…" at bounding box center [629, 287] width 1258 height 575
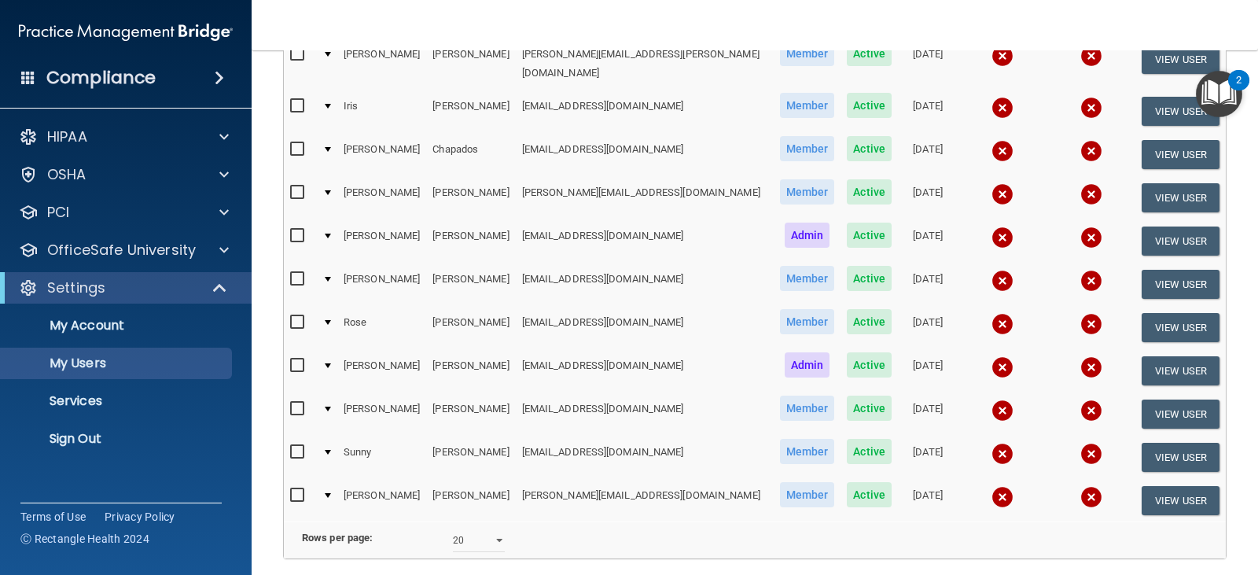
scroll to position [314, 0]
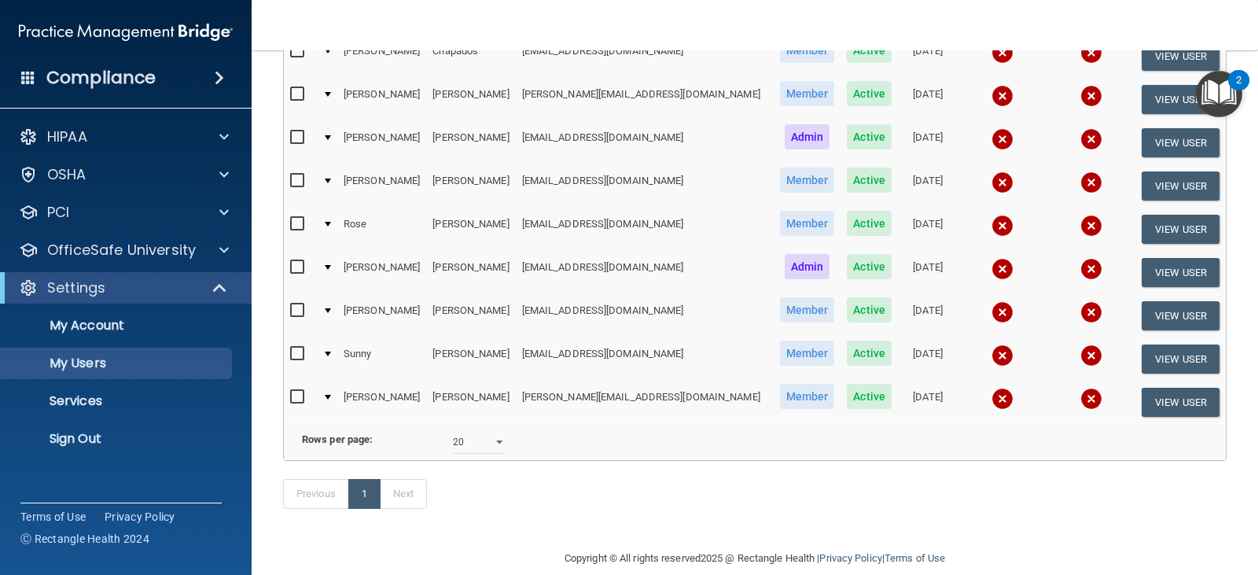
click at [301, 391] on input "checkbox" at bounding box center [299, 397] width 18 height 13
checkbox input "true"
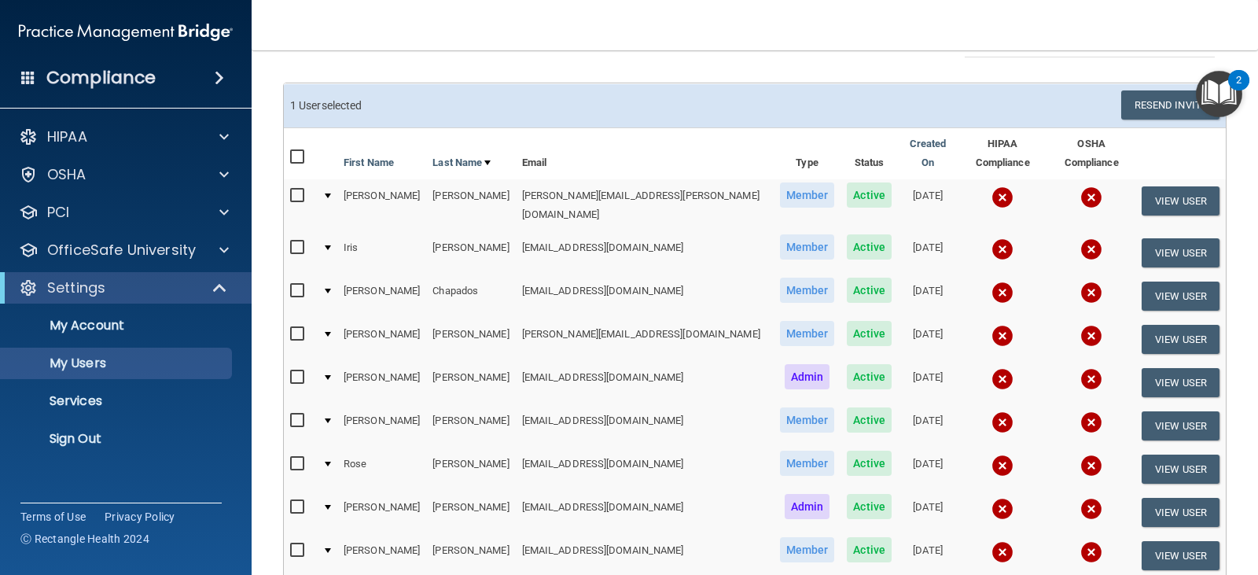
scroll to position [0, 0]
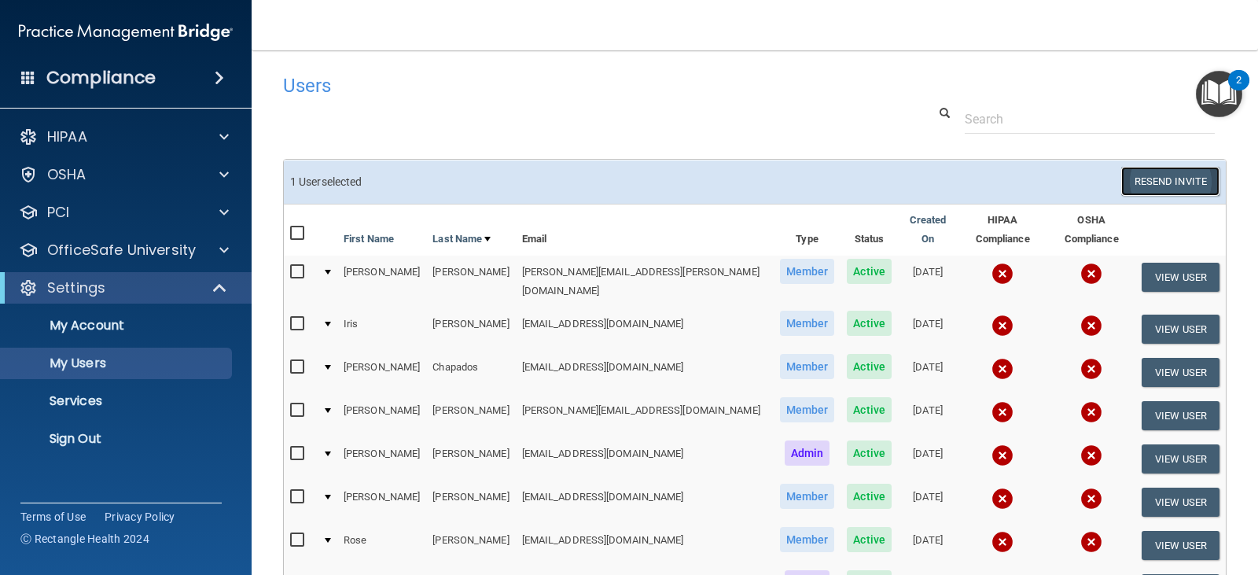
click at [1171, 180] on button "Resend Invite" at bounding box center [1170, 181] width 98 height 29
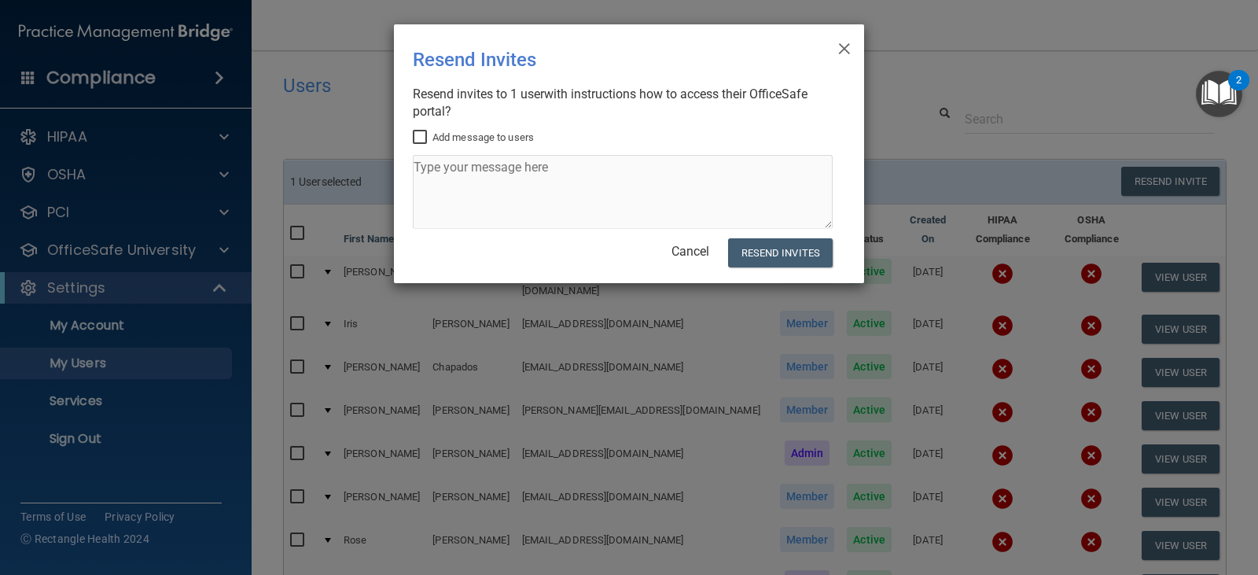
click at [471, 138] on label "Add message to users" at bounding box center [473, 137] width 121 height 19
click at [431, 138] on input "Add message to users" at bounding box center [422, 137] width 18 height 13
checkbox input "true"
drag, startPoint x: 474, startPoint y: 205, endPoint x: 483, endPoint y: 205, distance: 8.6
click at [479, 205] on textarea at bounding box center [623, 192] width 420 height 74
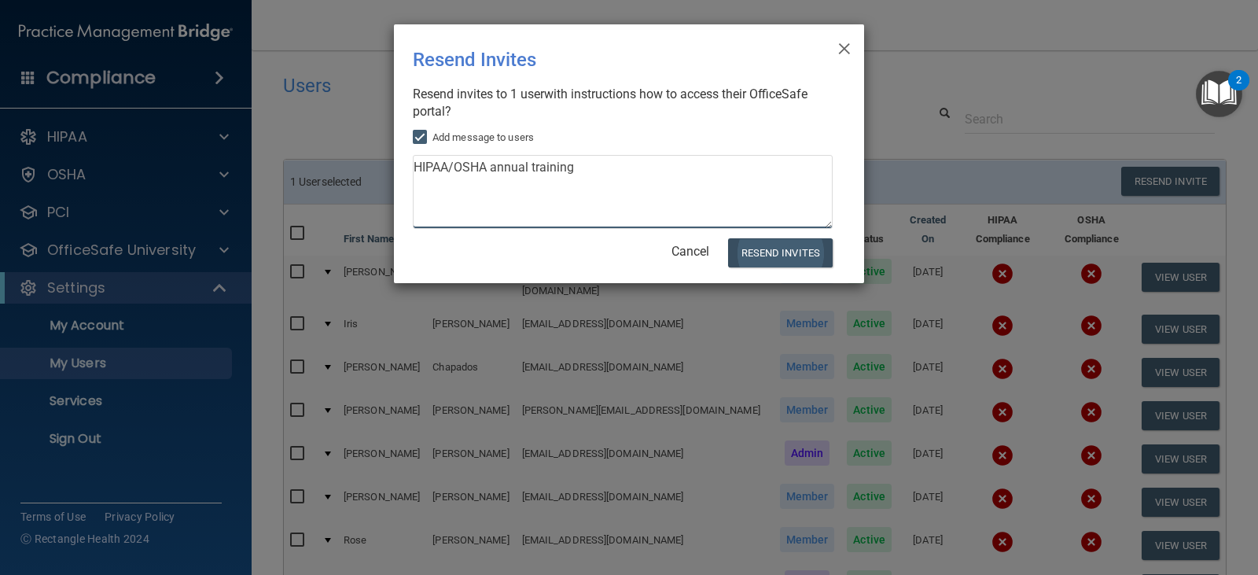
type textarea "HIPAA/OSHA annual training"
click at [768, 250] on button "Resend Invites" at bounding box center [780, 252] width 105 height 29
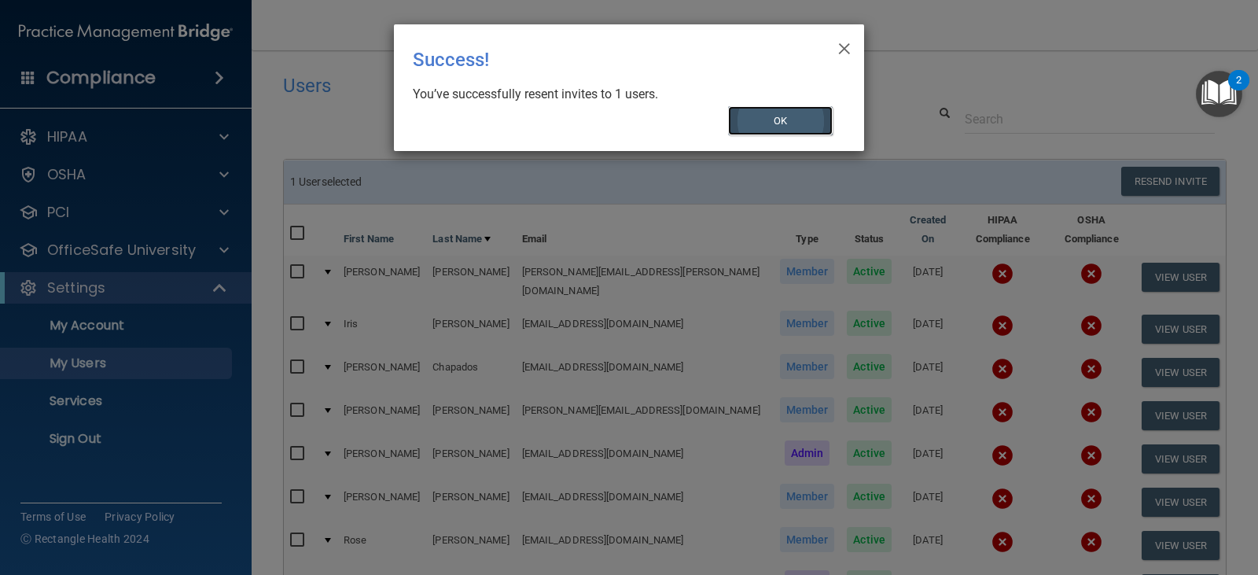
click at [763, 127] on button "OK" at bounding box center [780, 120] width 105 height 29
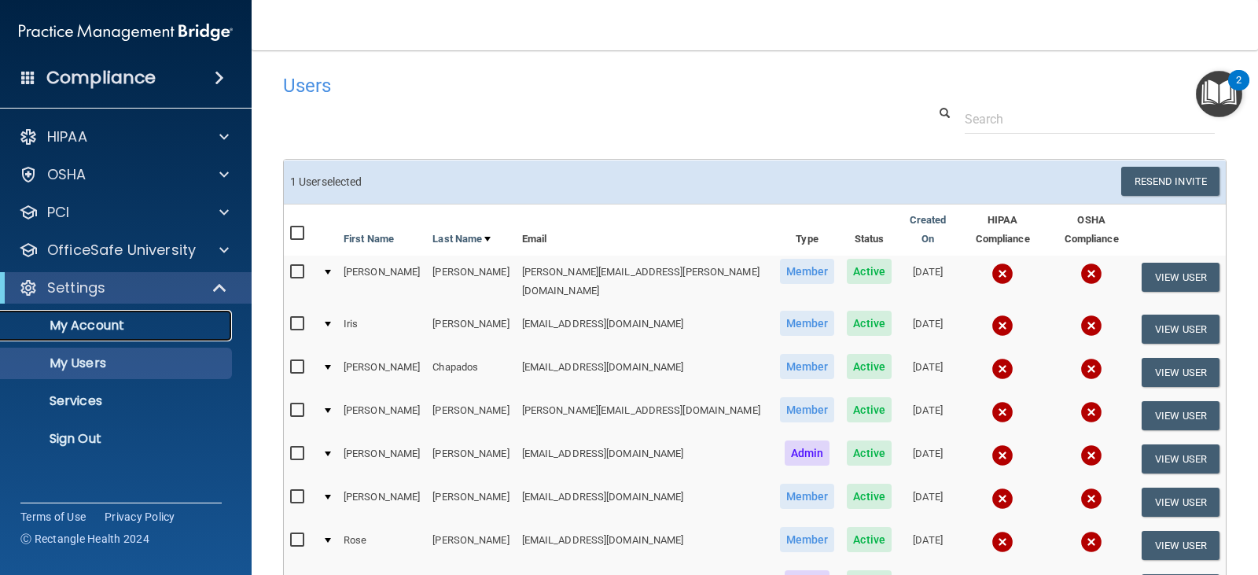
click at [106, 323] on p "My Account" at bounding box center [117, 326] width 215 height 16
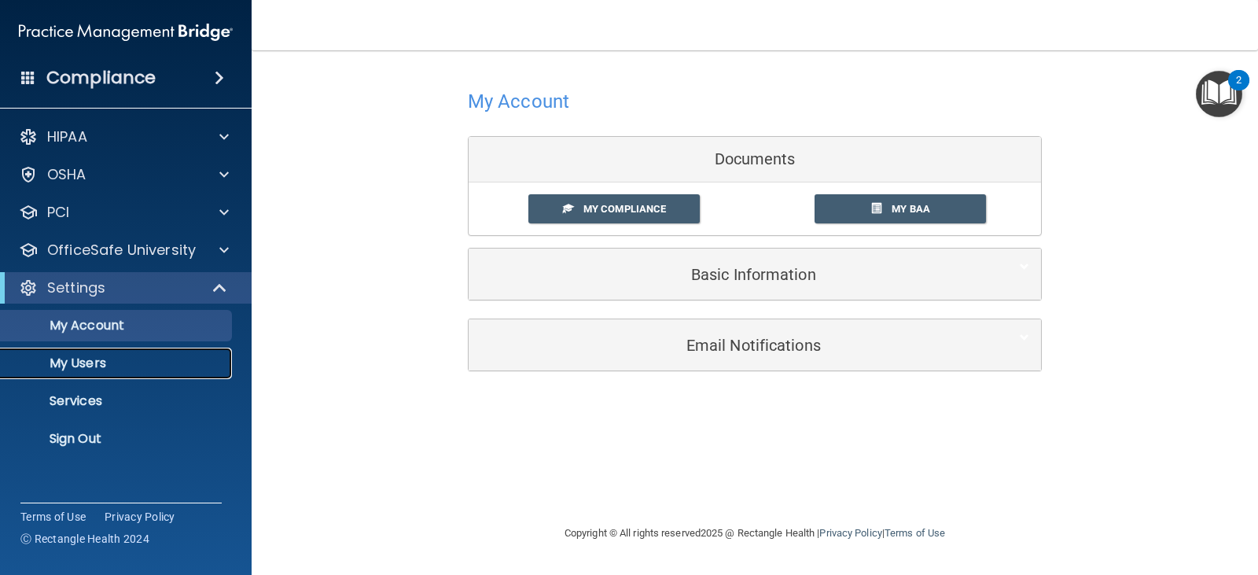
click at [98, 366] on p "My Users" at bounding box center [117, 363] width 215 height 16
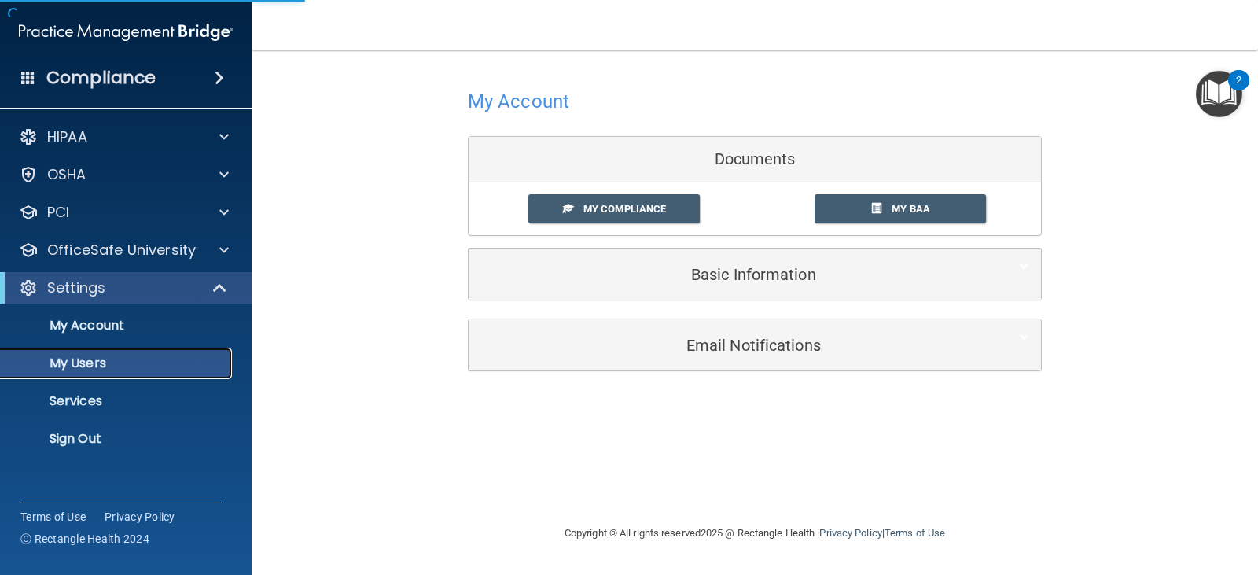
select select "20"
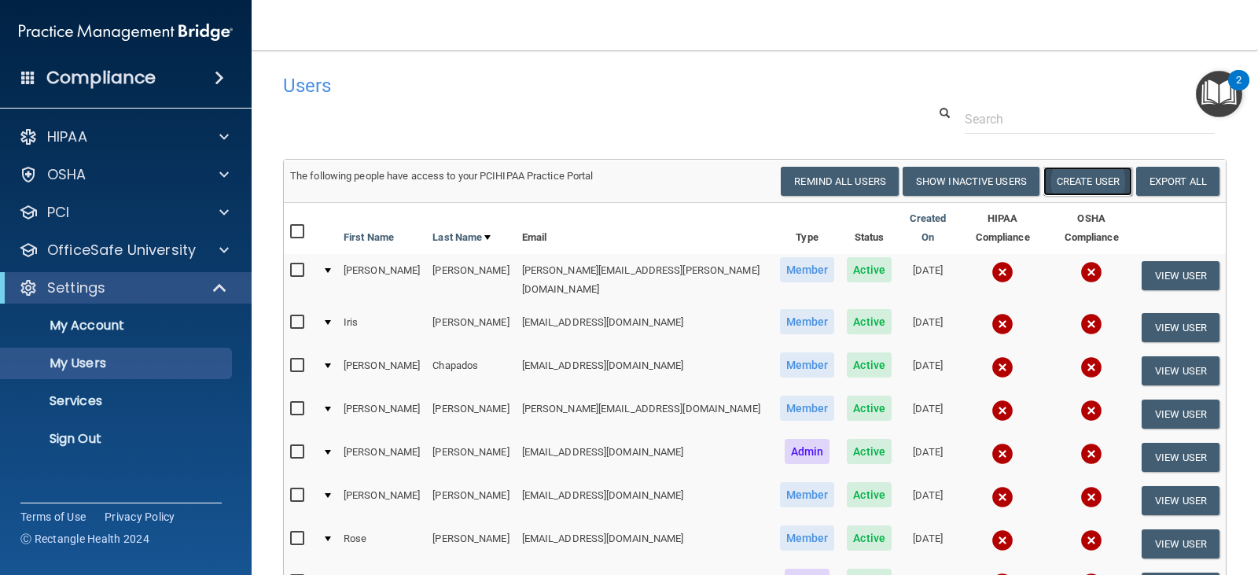
click at [1062, 186] on button "Create User" at bounding box center [1087, 181] width 89 height 29
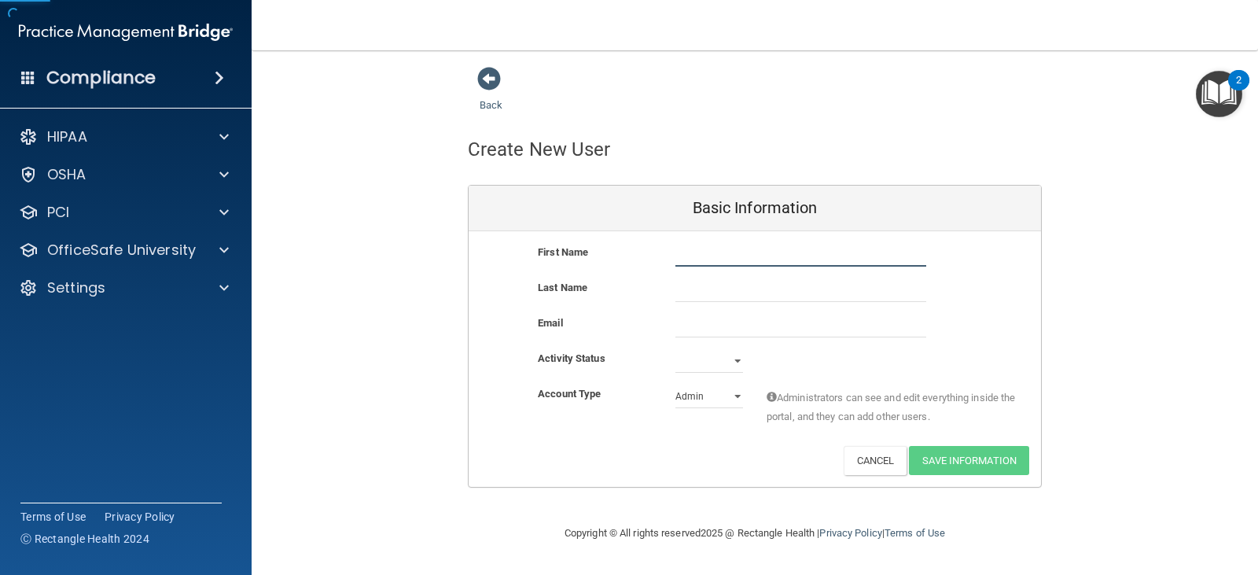
click at [775, 250] on input "text" at bounding box center [800, 255] width 251 height 24
type input "[PERSON_NAME]"
paste input "[EMAIL_ADDRESS][DOMAIN_NAME]"
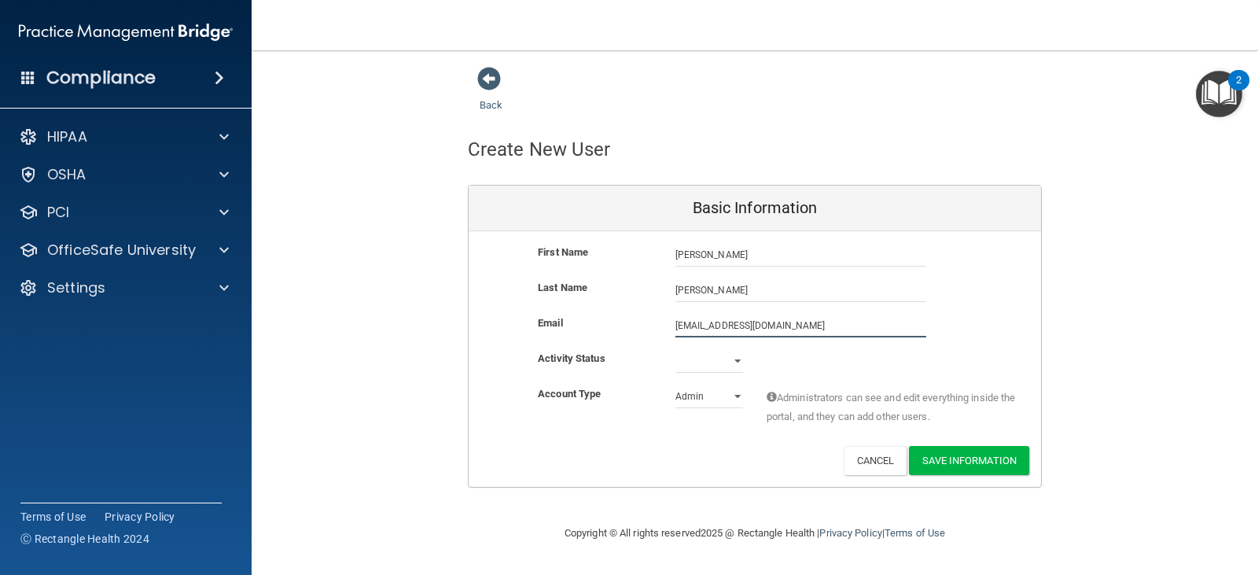
type input "[EMAIL_ADDRESS][DOMAIN_NAME]"
click at [700, 367] on select "Active Inactive" at bounding box center [709, 364] width 68 height 24
select select "active"
click at [675, 349] on select "Active Inactive" at bounding box center [709, 361] width 68 height 24
click at [701, 395] on select "Admin Member" at bounding box center [709, 396] width 68 height 24
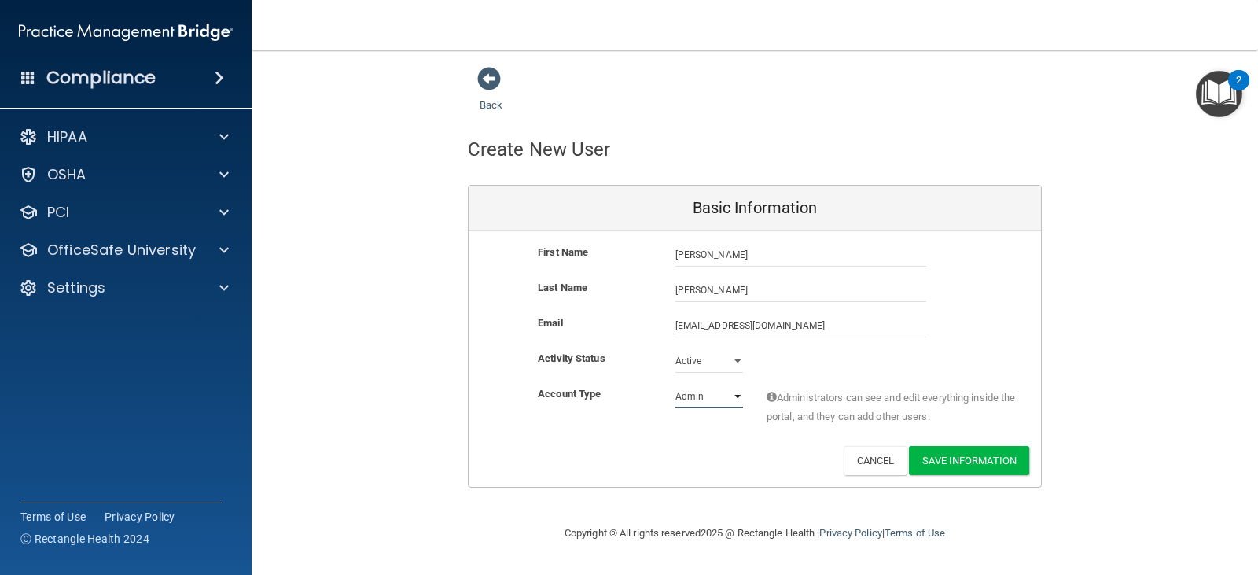
select select "practice_member"
click at [675, 384] on select "Admin Member" at bounding box center [709, 396] width 68 height 24
click at [983, 460] on button "Save Information" at bounding box center [969, 460] width 120 height 29
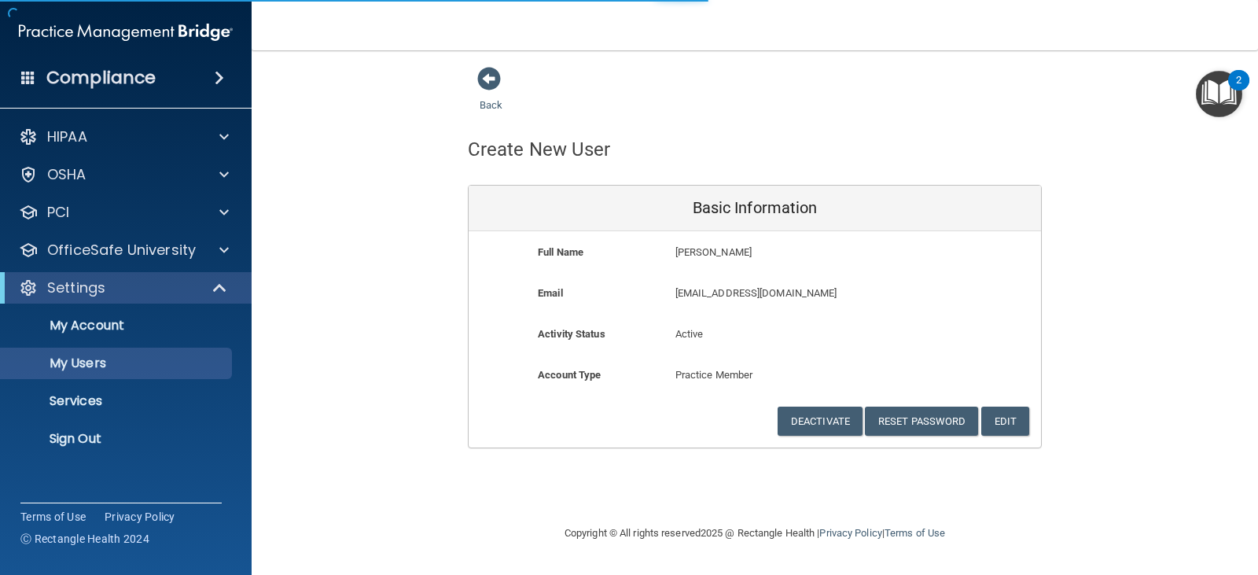
select select "20"
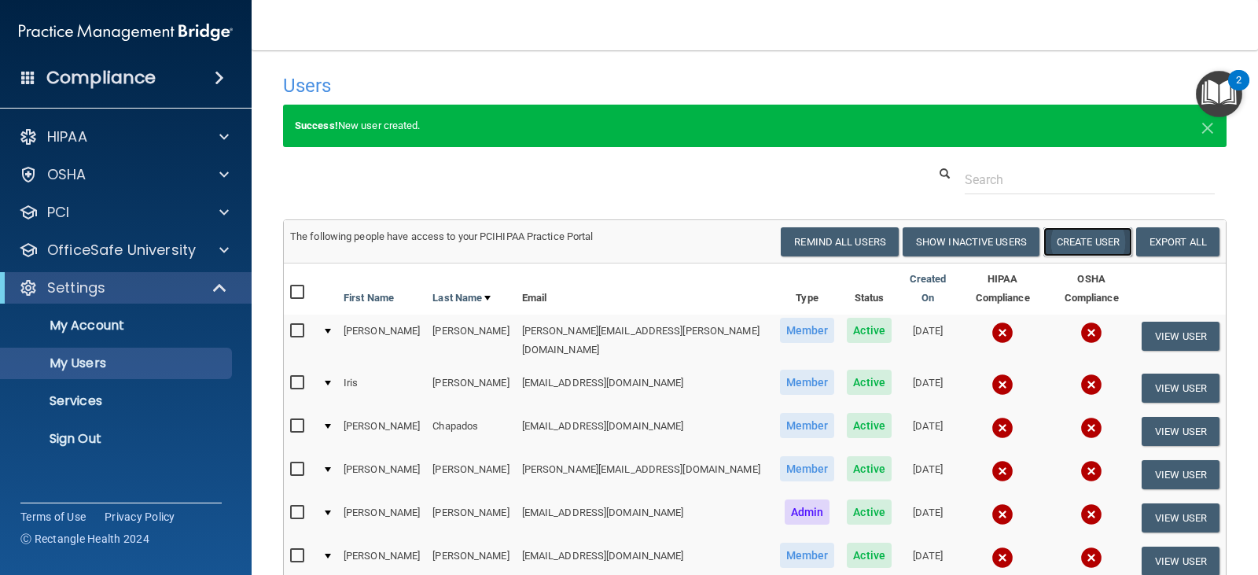
click at [1086, 248] on button "Create User" at bounding box center [1087, 241] width 89 height 29
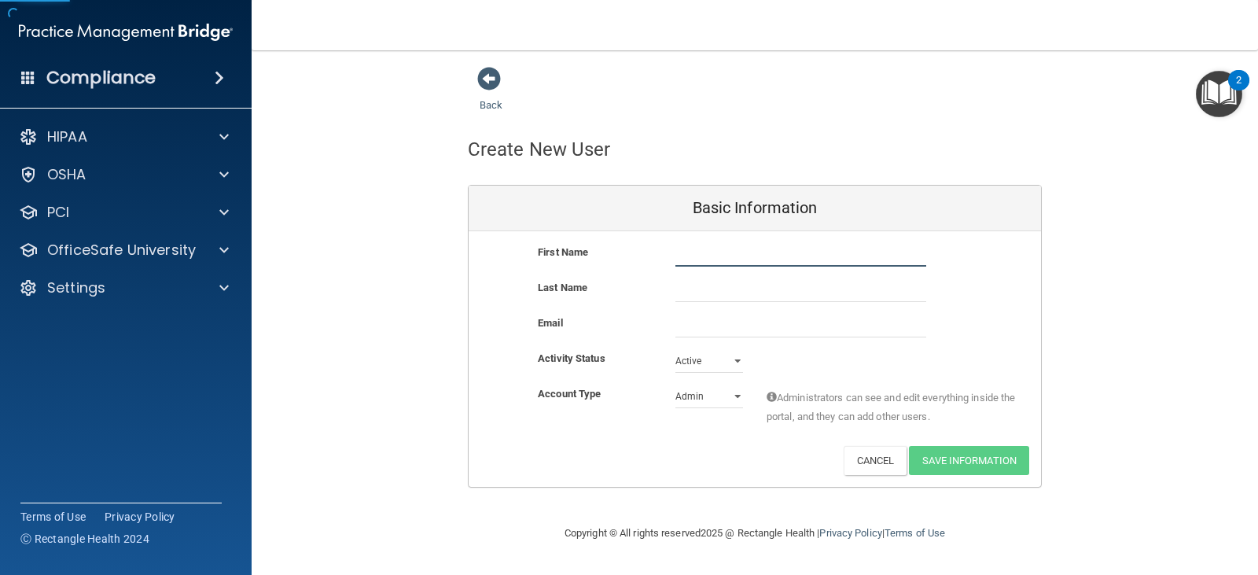
click at [689, 251] on input "text" at bounding box center [800, 255] width 251 height 24
type input "[PERSON_NAME]"
type input "Coronado"
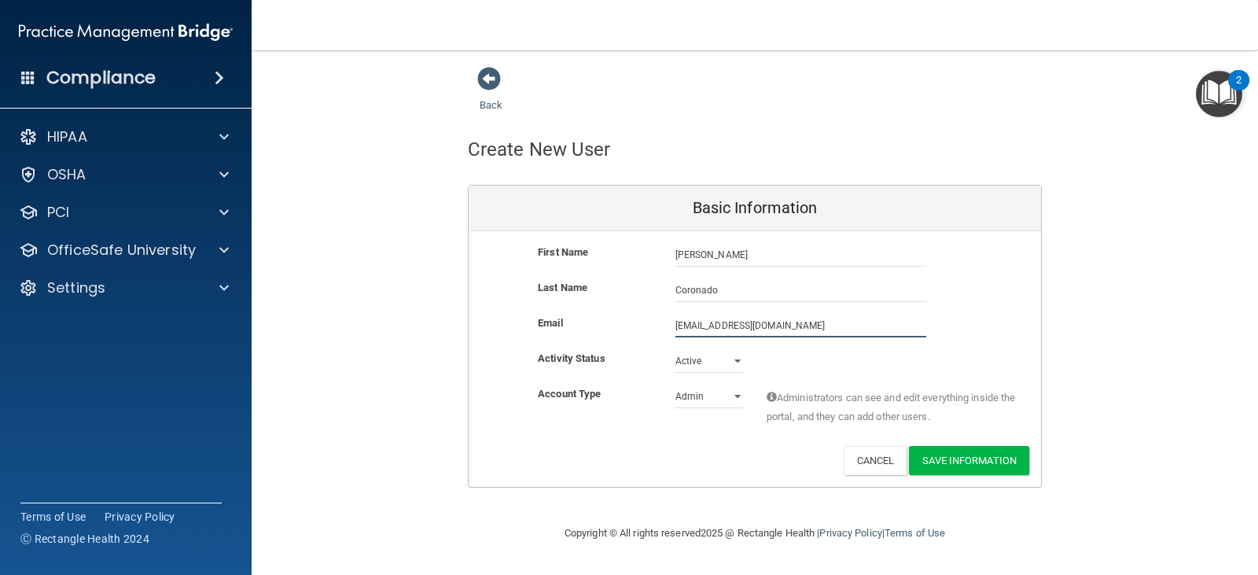
type input "[EMAIL_ADDRESS][DOMAIN_NAME]"
click at [706, 403] on select "Admin Member" at bounding box center [709, 396] width 68 height 24
select select "practice_member"
click at [675, 384] on select "Admin Member" at bounding box center [709, 396] width 68 height 24
click at [979, 465] on button "Save Information" at bounding box center [969, 460] width 120 height 29
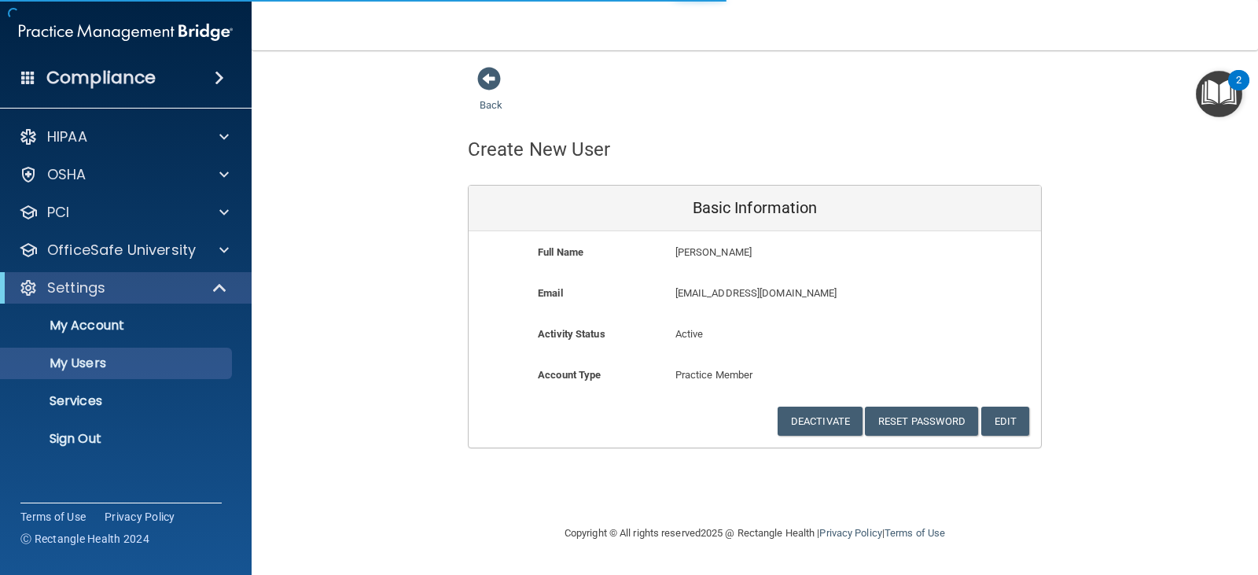
select select "20"
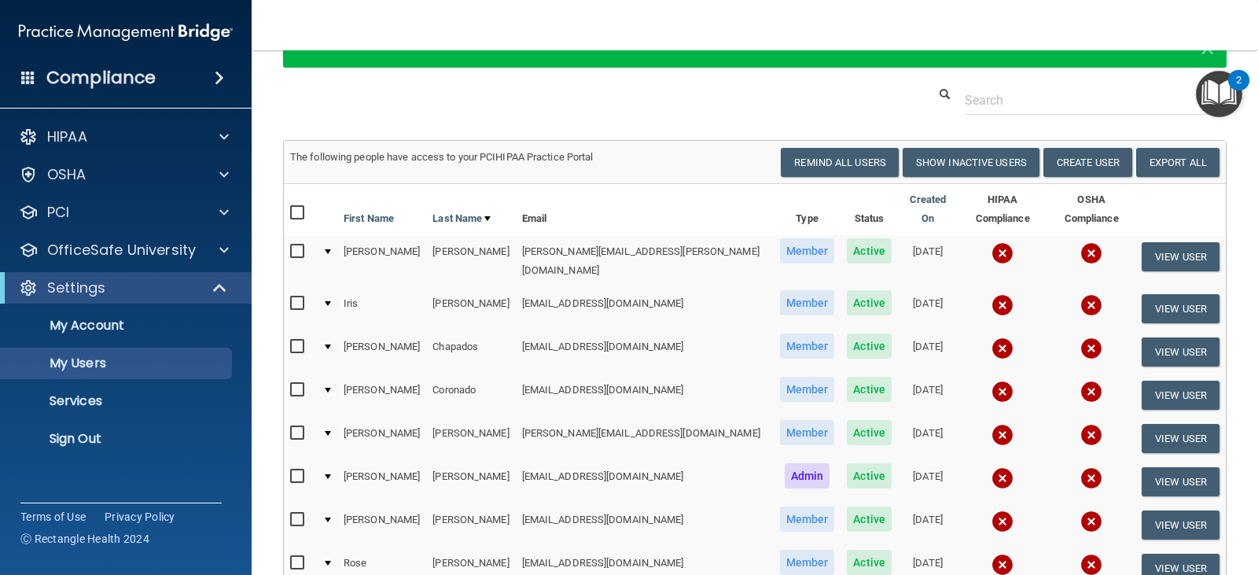
scroll to position [157, 0]
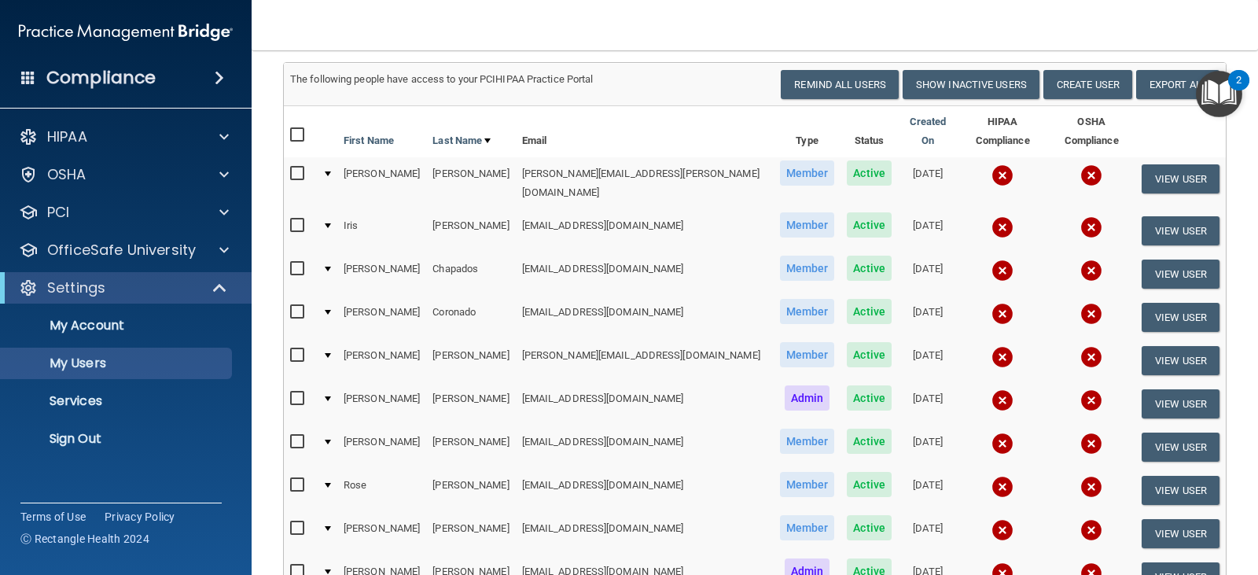
click at [294, 392] on input "checkbox" at bounding box center [299, 398] width 18 height 13
checkbox input "true"
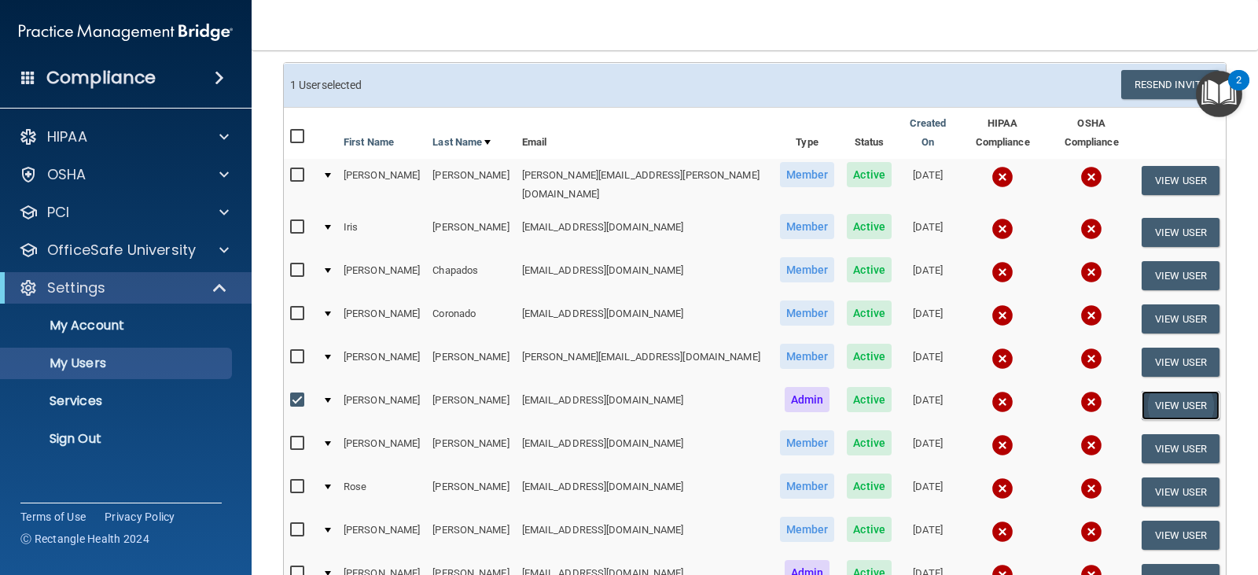
click at [1142, 391] on button "View User" at bounding box center [1180, 405] width 78 height 29
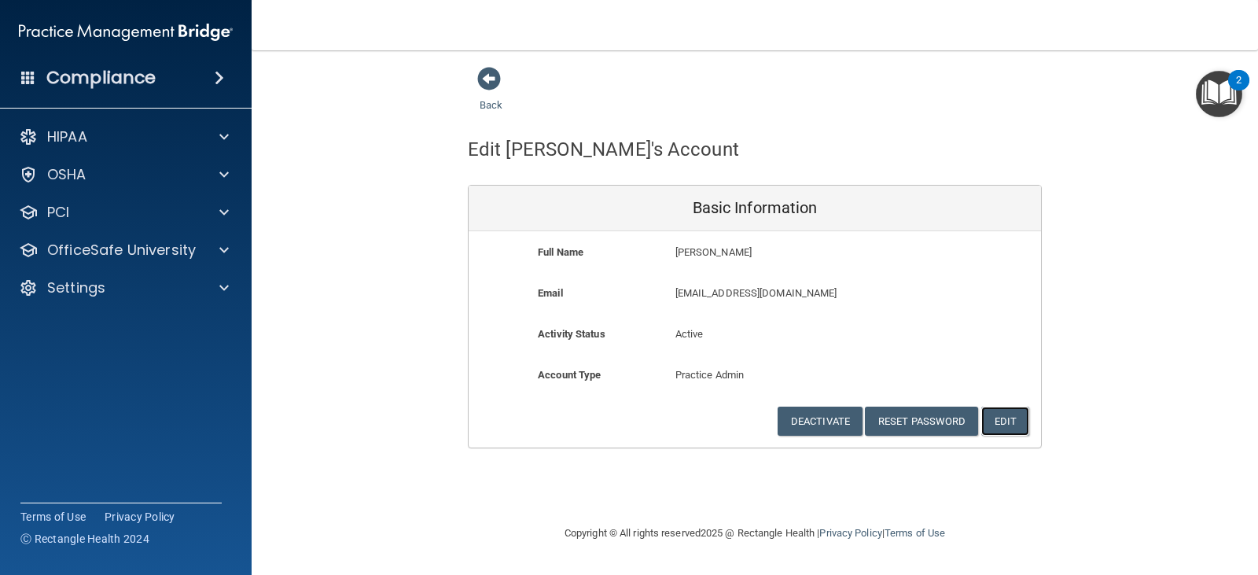
click at [1022, 424] on button "Edit" at bounding box center [1005, 420] width 48 height 29
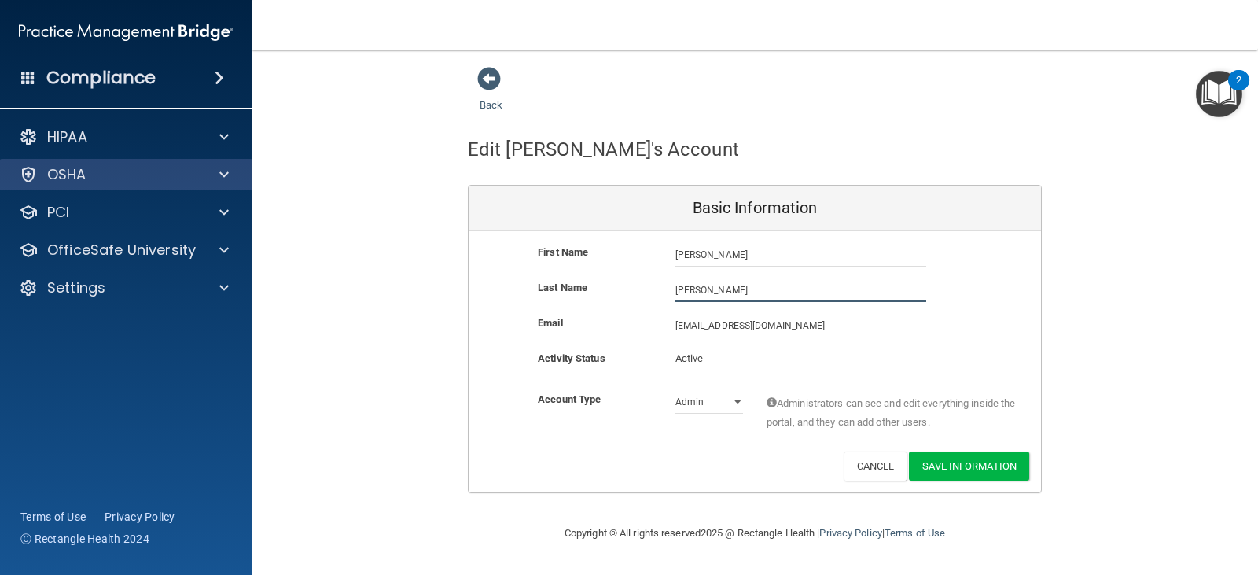
drag, startPoint x: 782, startPoint y: 282, endPoint x: 228, endPoint y: 174, distance: 564.7
click at [335, 251] on div "Back Edit [PERSON_NAME]'s Account Basic Information First Name [GEOGRAPHIC_DATA…" at bounding box center [754, 279] width 943 height 427
type input "[PERSON_NAME]"
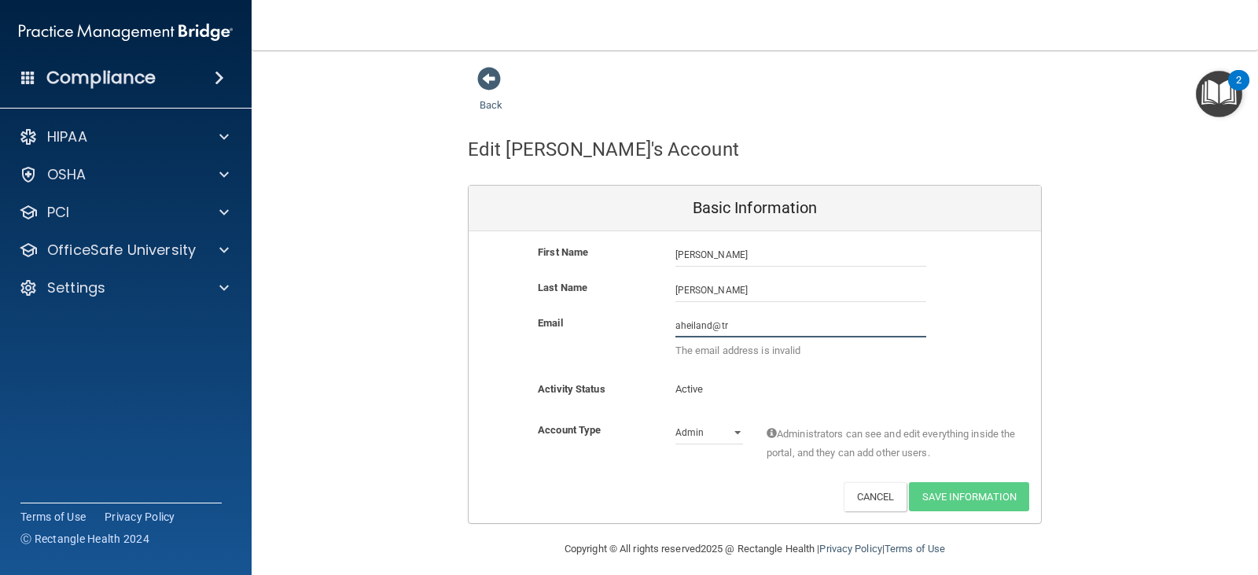
type input "[EMAIL_ADDRESS][DOMAIN_NAME]"
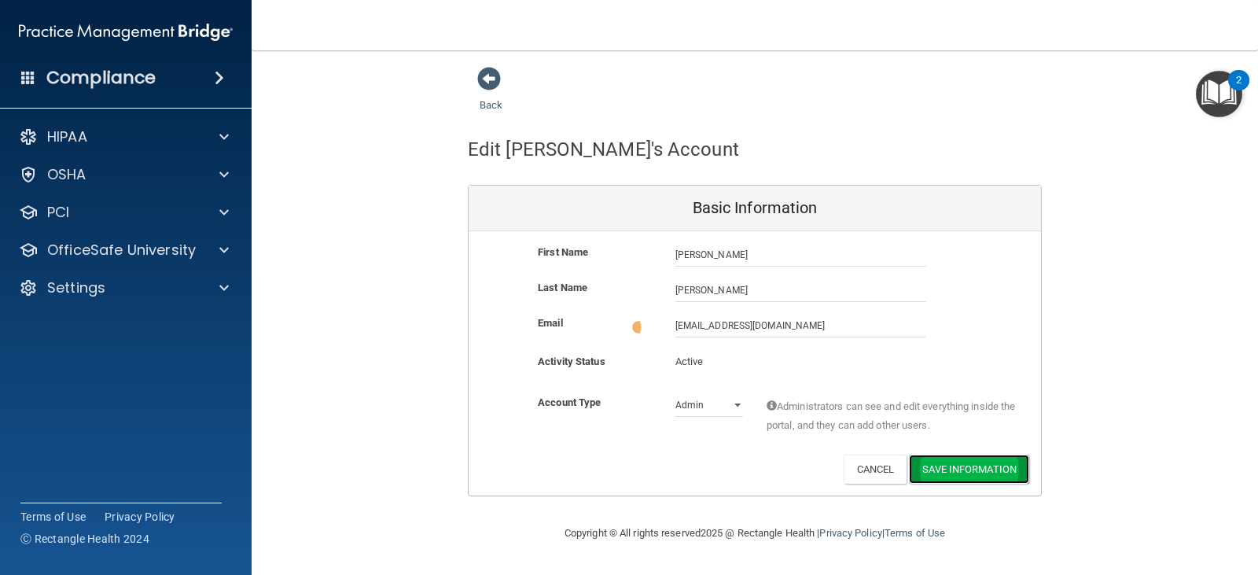
click at [997, 468] on button "Save Information" at bounding box center [969, 468] width 120 height 29
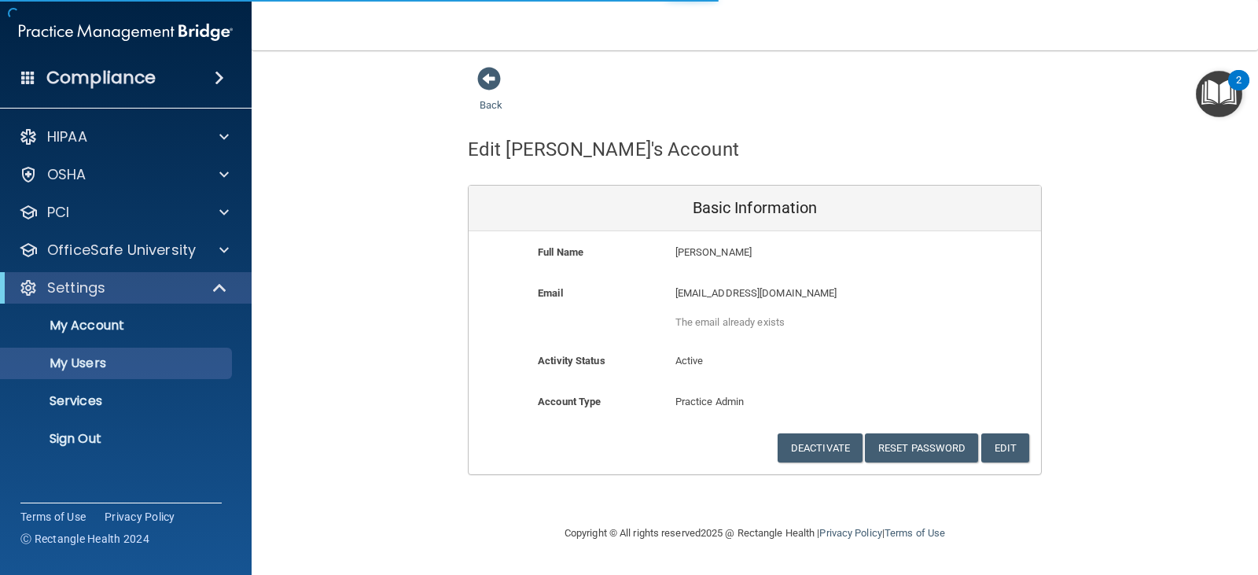
select select "20"
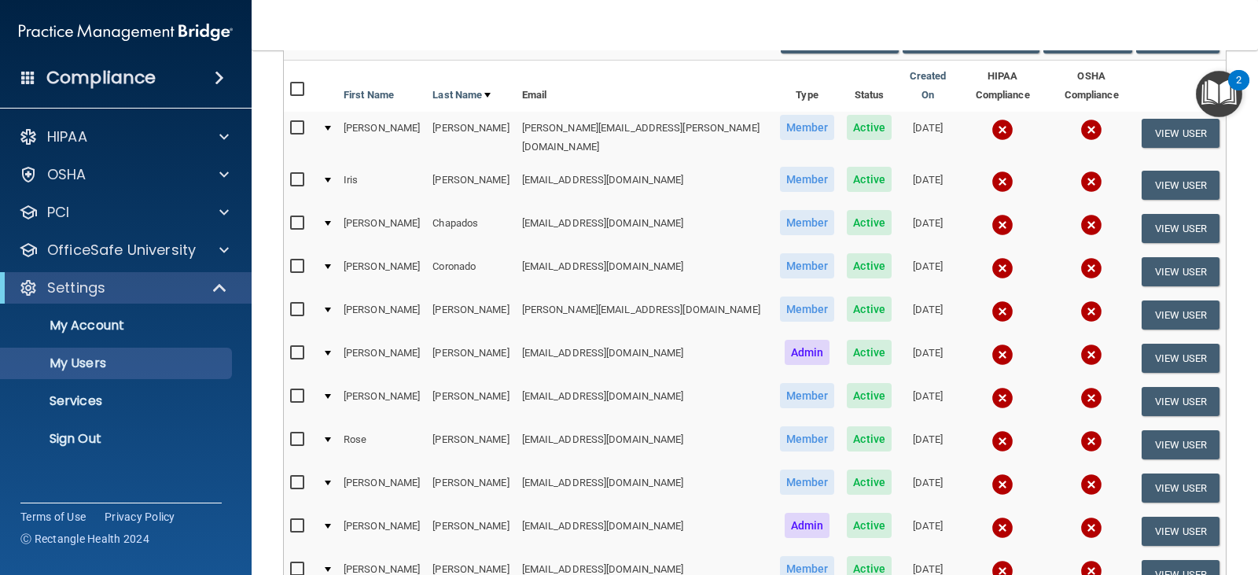
scroll to position [157, 0]
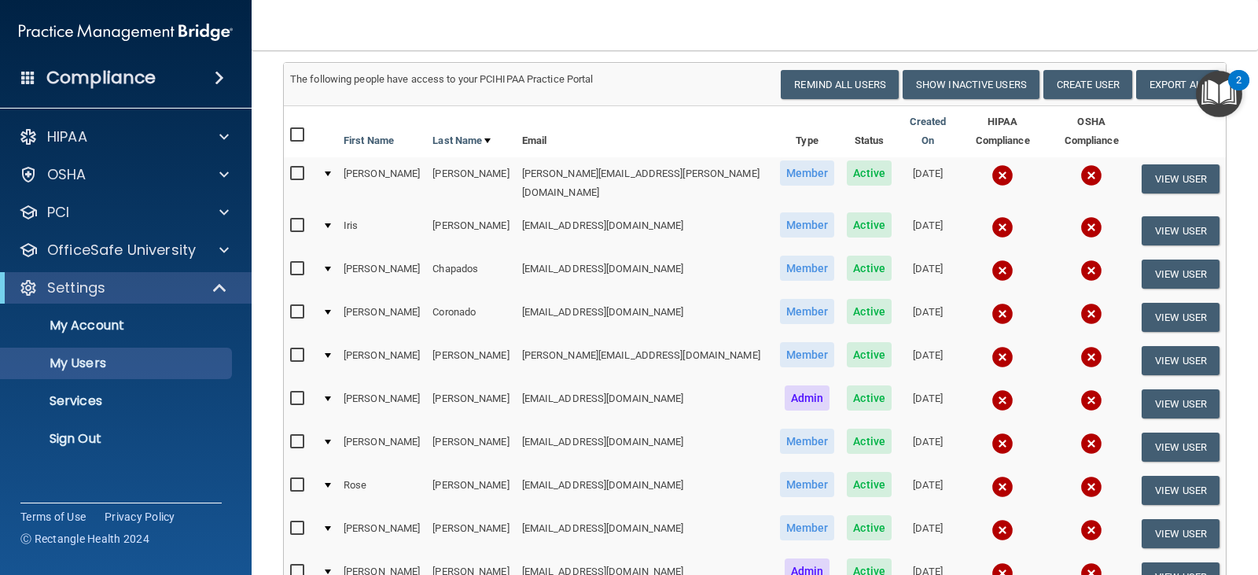
click at [299, 129] on input "checkbox" at bounding box center [299, 135] width 18 height 13
checkbox input "true"
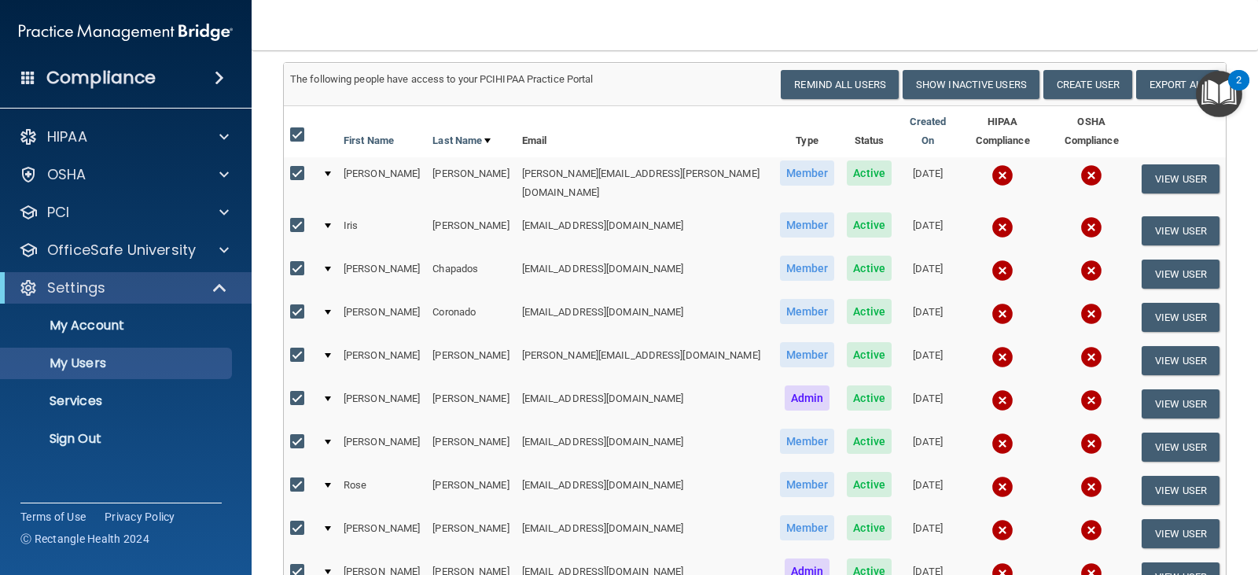
checkbox input "true"
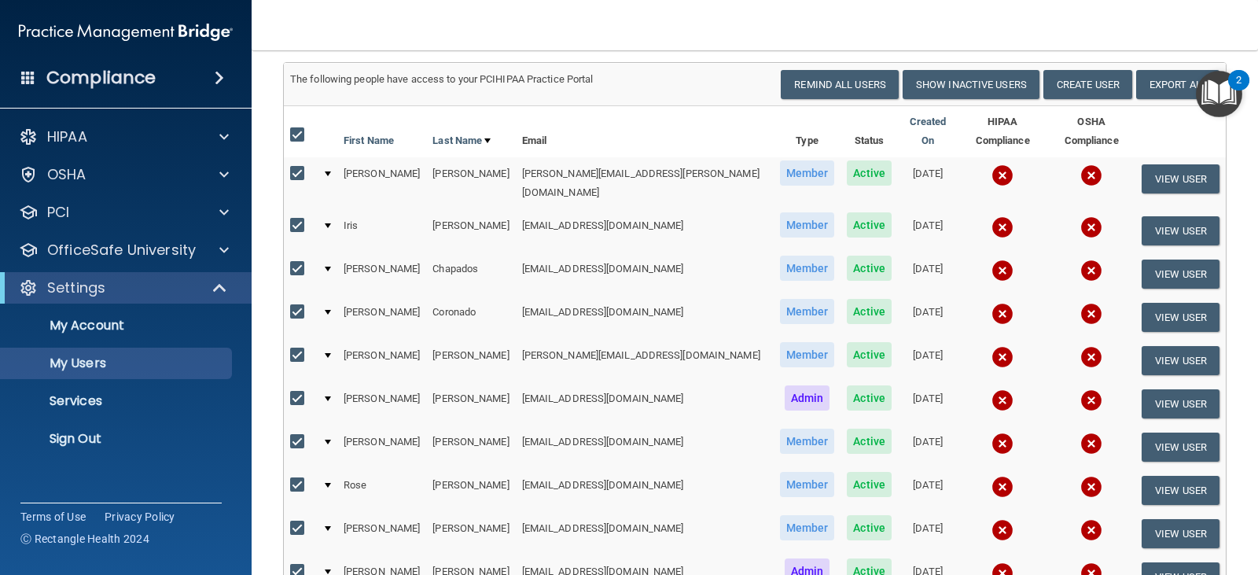
checkbox input "true"
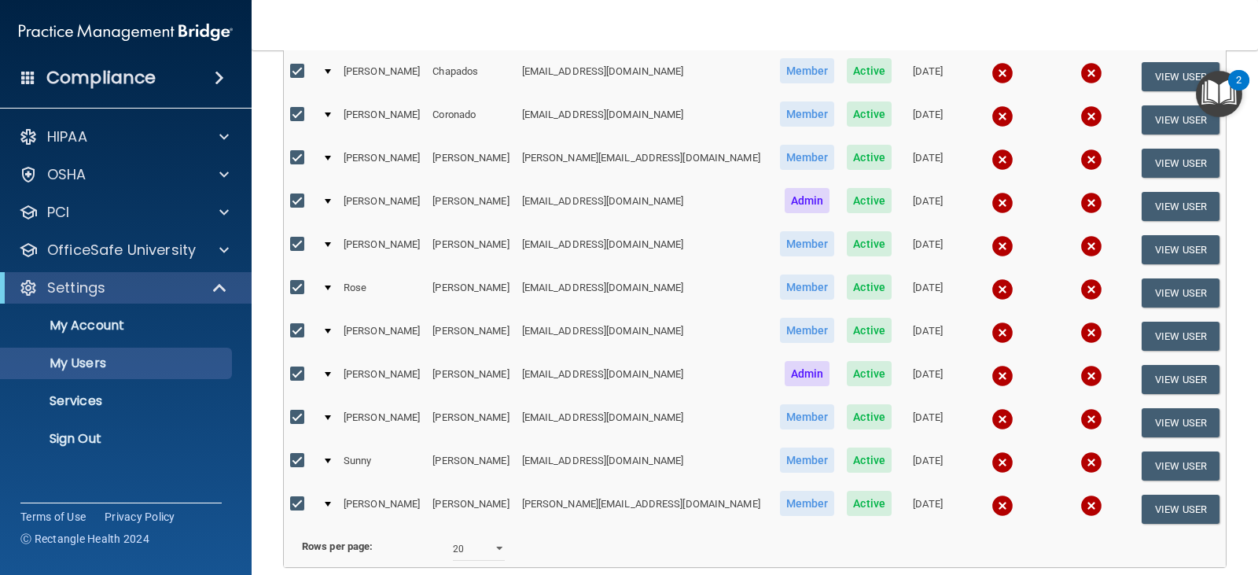
scroll to position [393, 0]
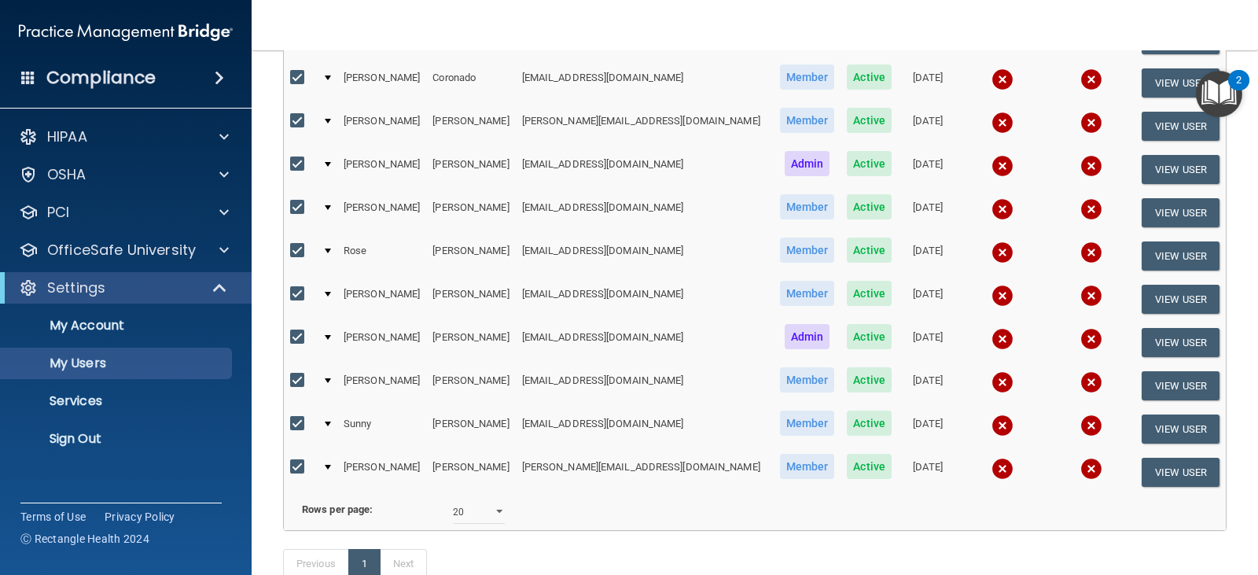
click at [303, 461] on input "checkbox" at bounding box center [299, 467] width 18 height 13
checkbox input "false"
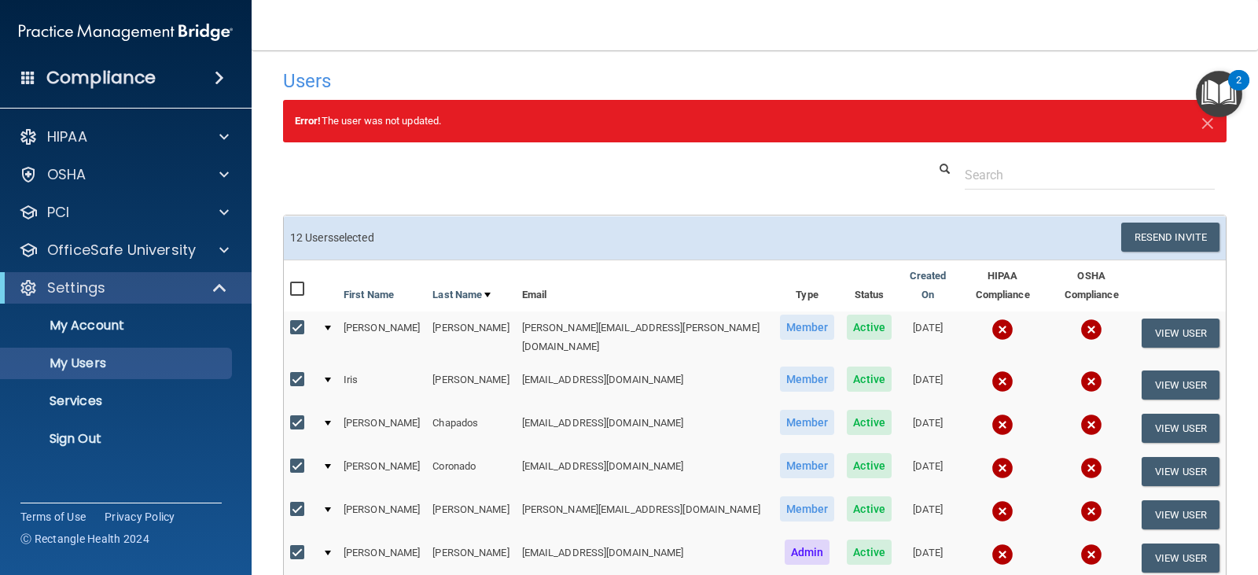
scroll to position [0, 0]
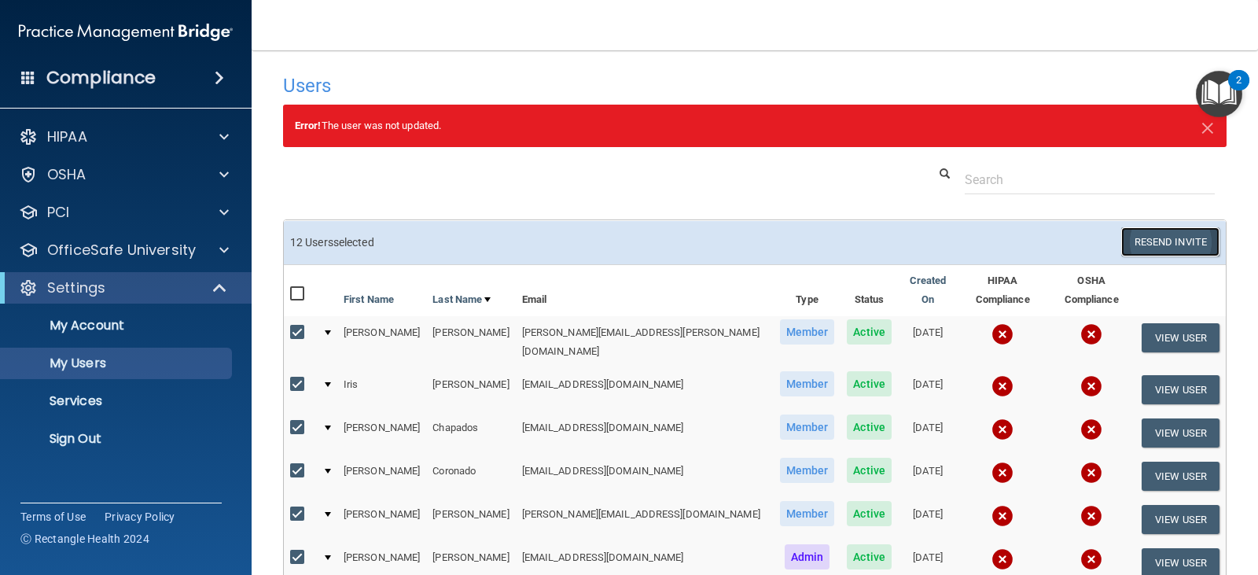
click at [1156, 246] on button "Resend Invite" at bounding box center [1170, 241] width 98 height 29
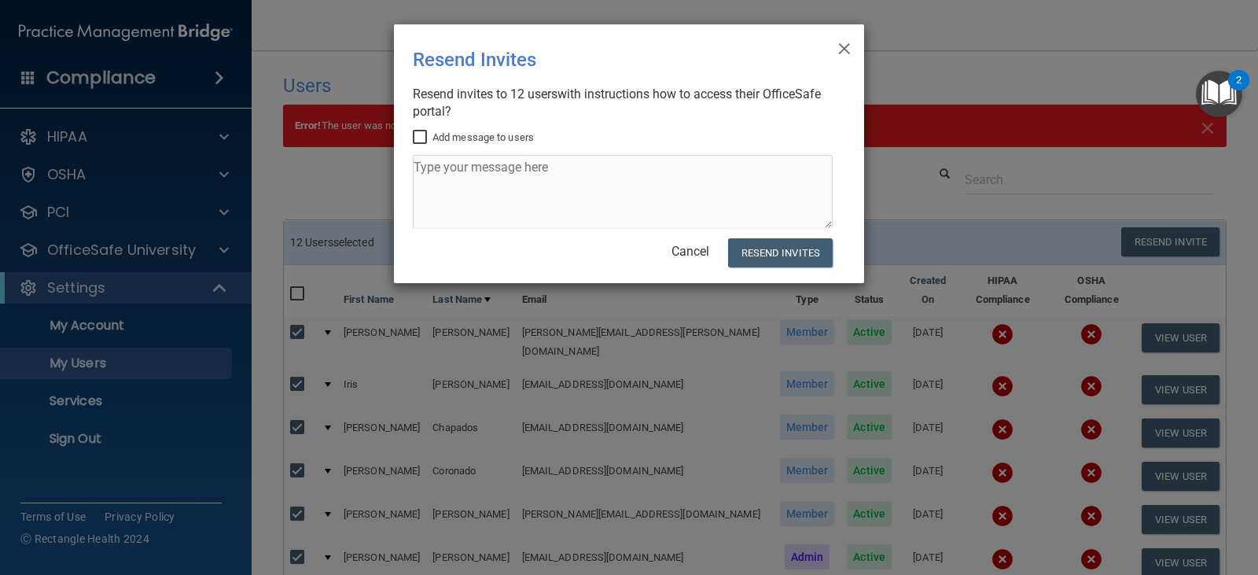
click at [479, 132] on label "Add message to users" at bounding box center [473, 137] width 121 height 19
click at [431, 132] on input "Add message to users" at bounding box center [422, 137] width 18 height 13
checkbox input "true"
click at [485, 200] on textarea at bounding box center [623, 192] width 420 height 74
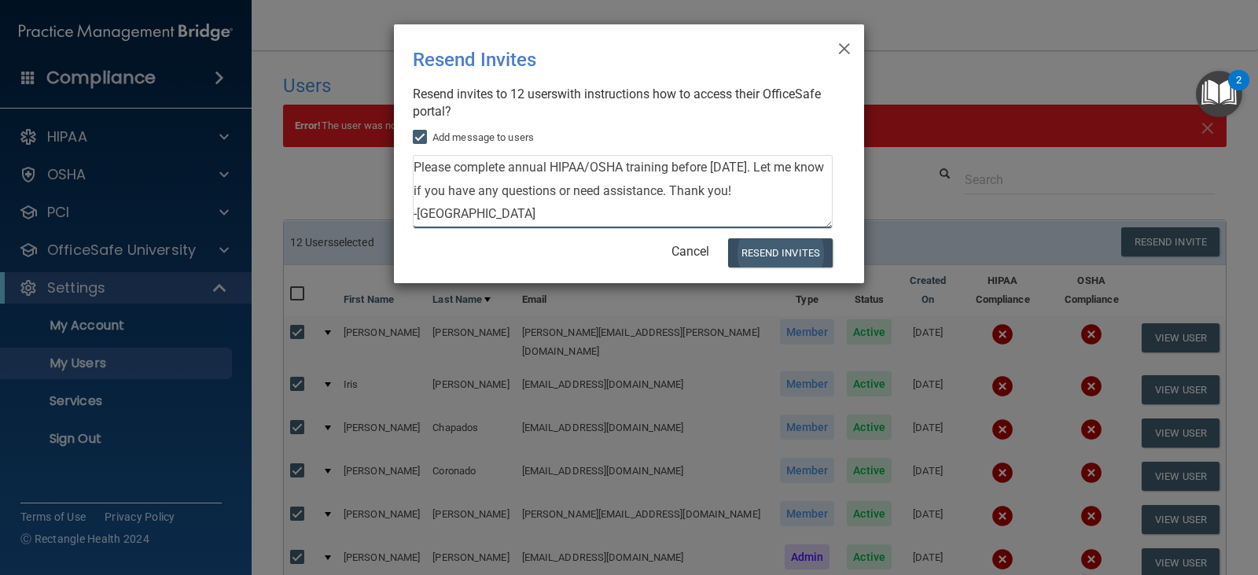
type textarea "Please complete annual HIPAA/OSHA training before [DATE]. Let me know if you ha…"
click at [784, 254] on button "Resend Invites" at bounding box center [780, 252] width 105 height 29
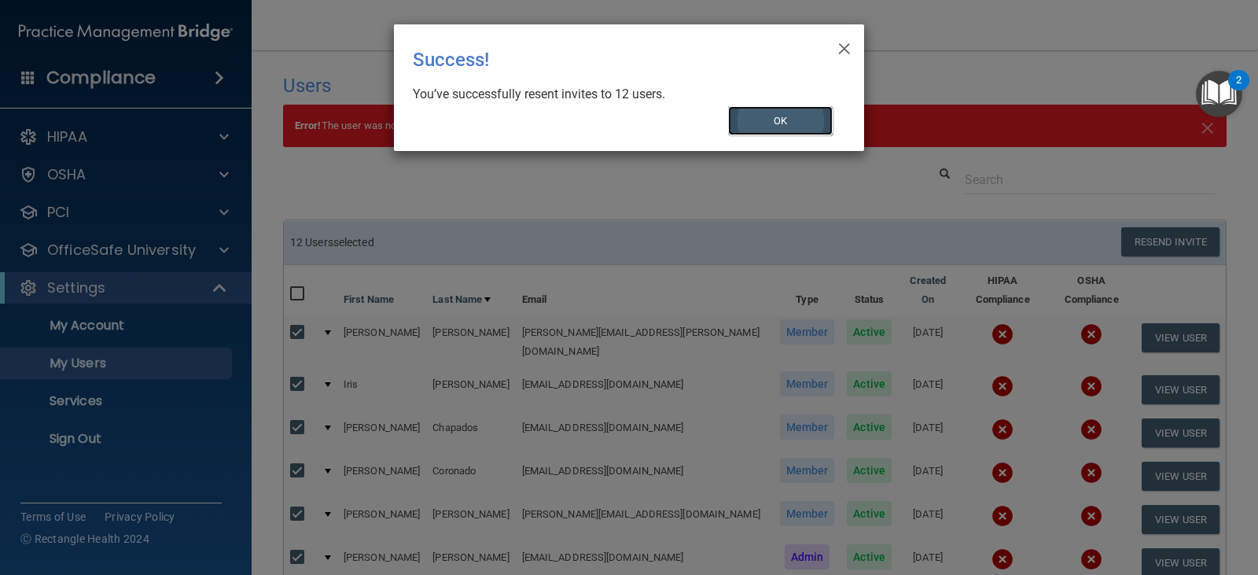
click at [773, 133] on button "OK" at bounding box center [780, 120] width 105 height 29
